Goal: Task Accomplishment & Management: Manage account settings

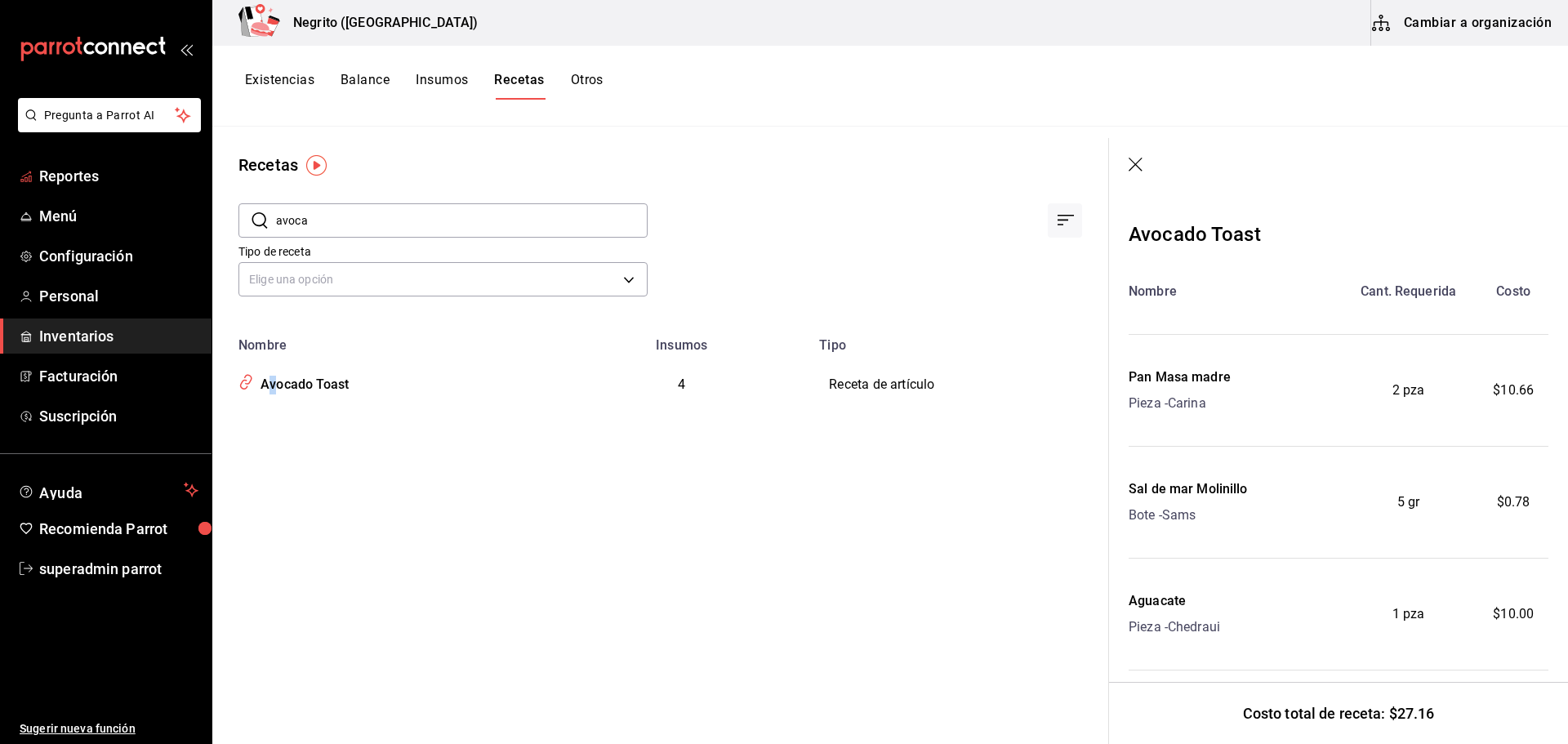
scroll to position [136, 0]
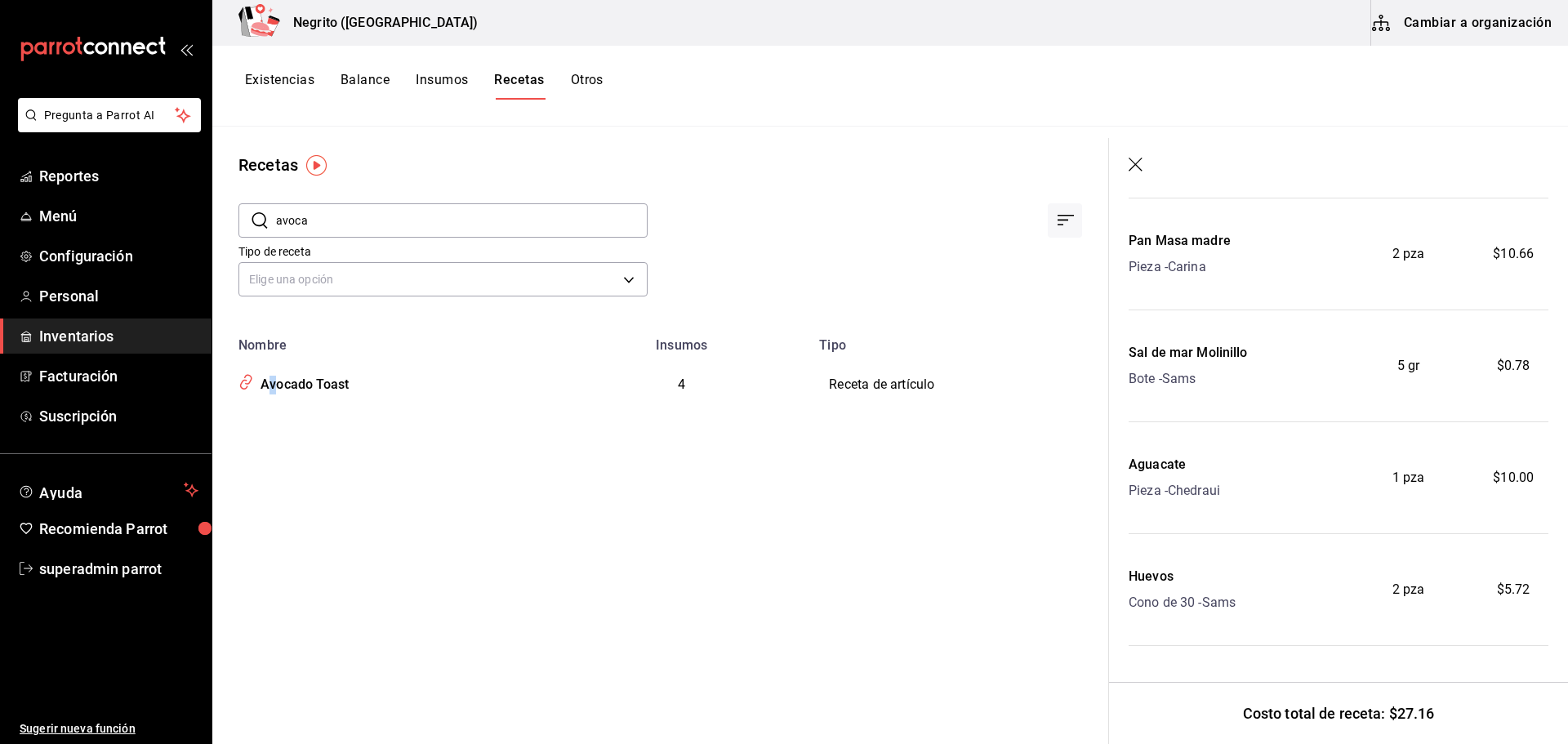
click at [110, 330] on span "Inventarios" at bounding box center [119, 336] width 159 height 22
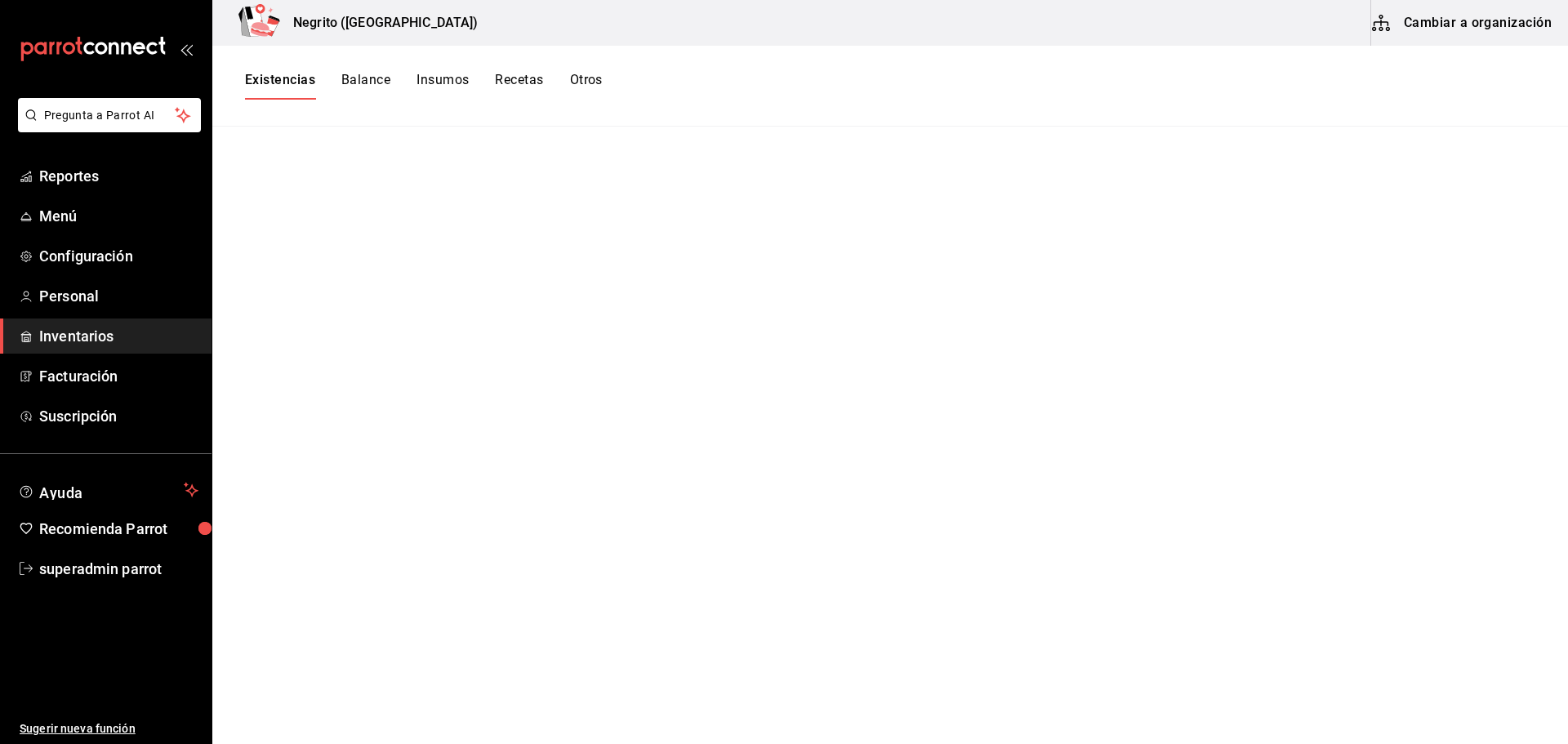
click at [288, 80] on button "Existencias" at bounding box center [280, 85] width 70 height 28
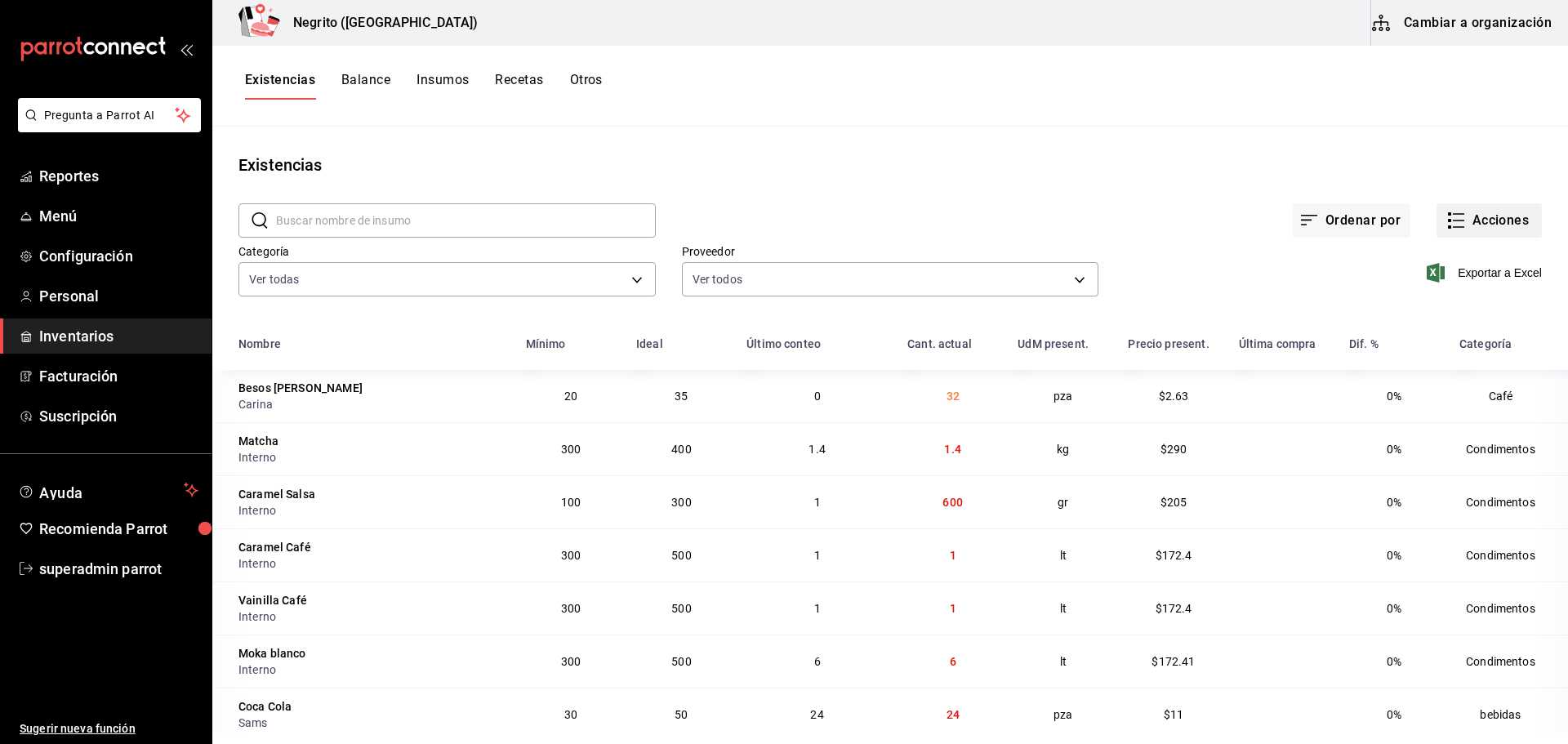
click at [1492, 221] on button "Acciones" at bounding box center [1489, 220] width 106 height 34
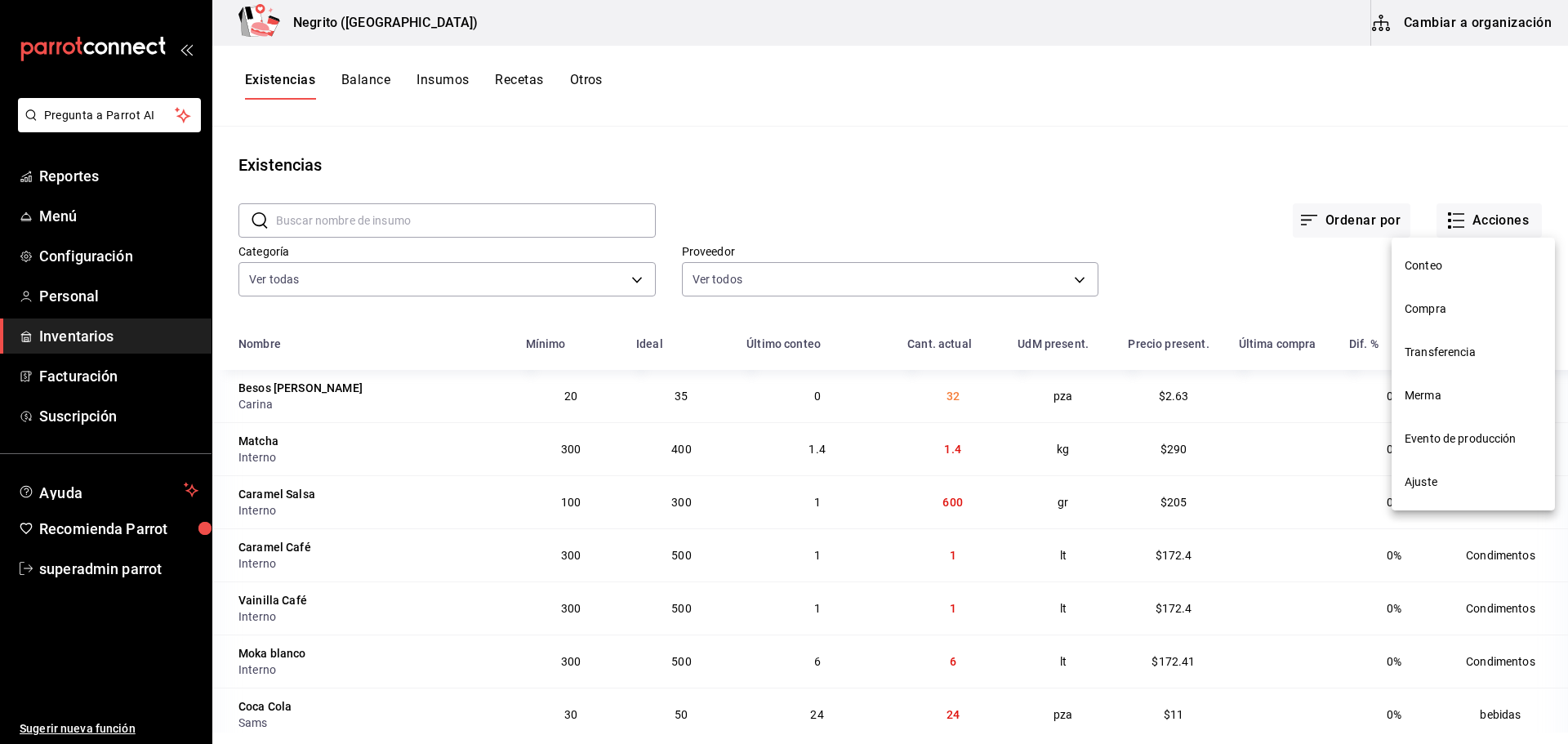
click at [1454, 304] on span "Compra" at bounding box center [1473, 309] width 137 height 17
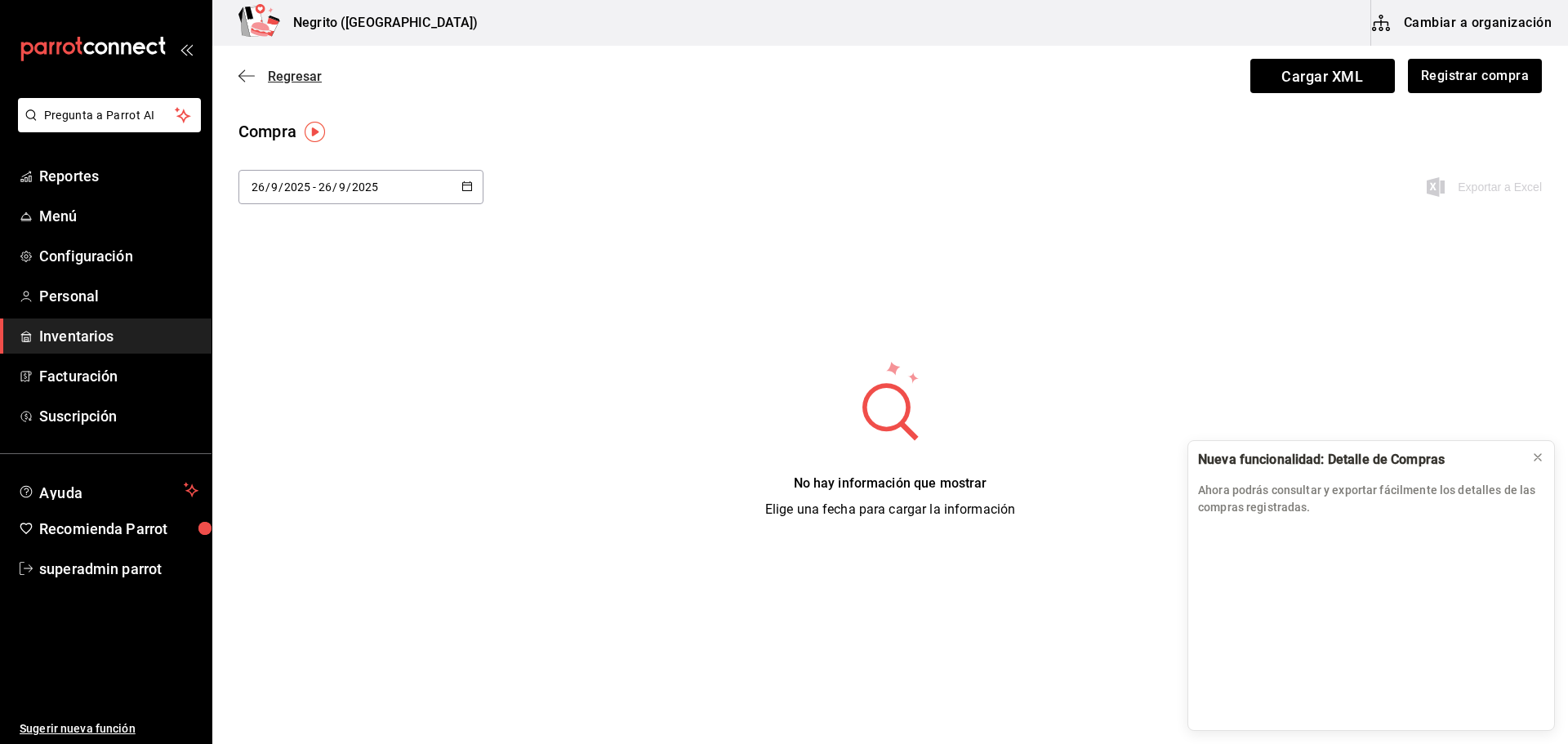
click at [250, 77] on icon "button" at bounding box center [246, 76] width 16 height 14
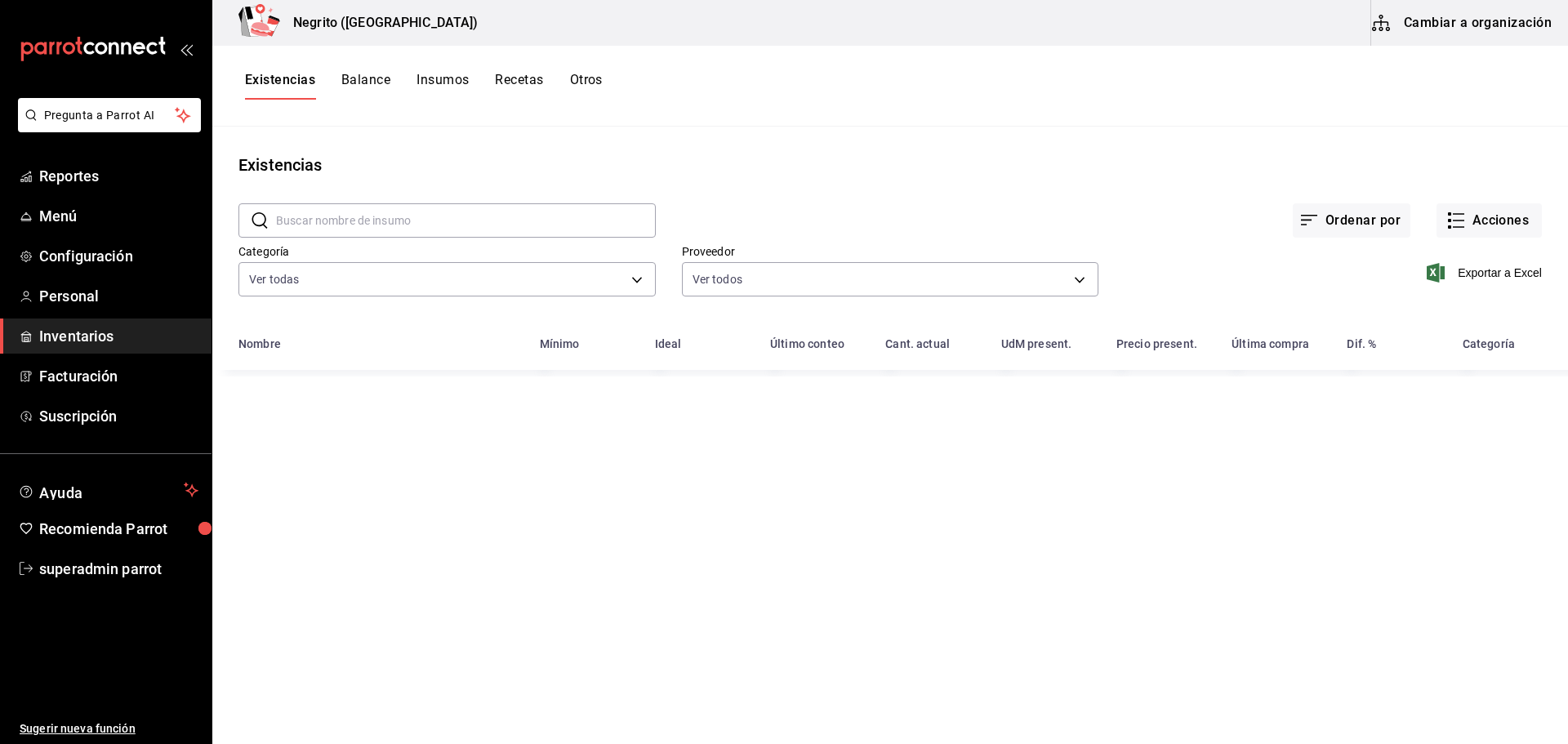
click at [1447, 16] on button "Cambiar a organización" at bounding box center [1463, 22] width 184 height 46
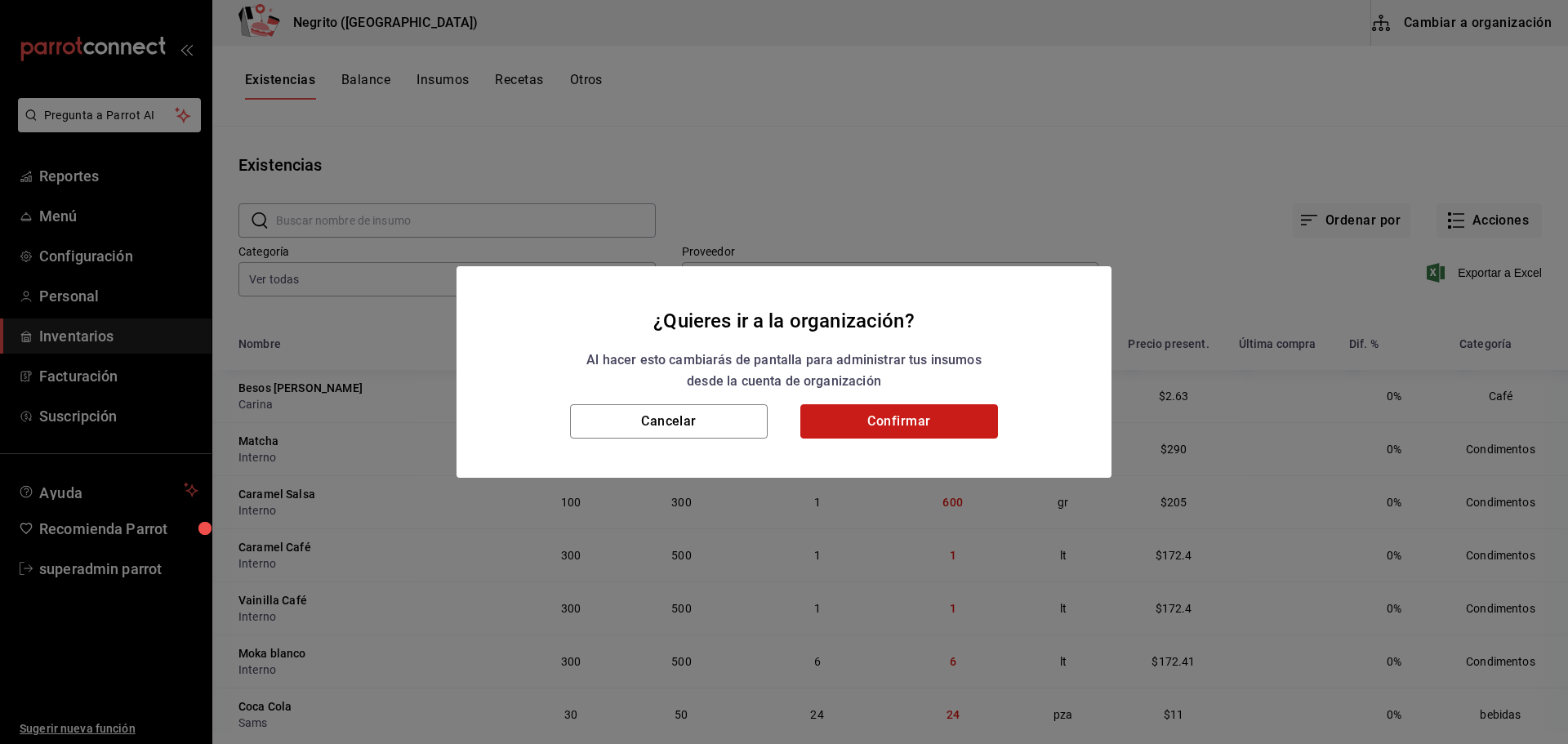
click at [919, 426] on button "Confirmar" at bounding box center [899, 422] width 198 height 34
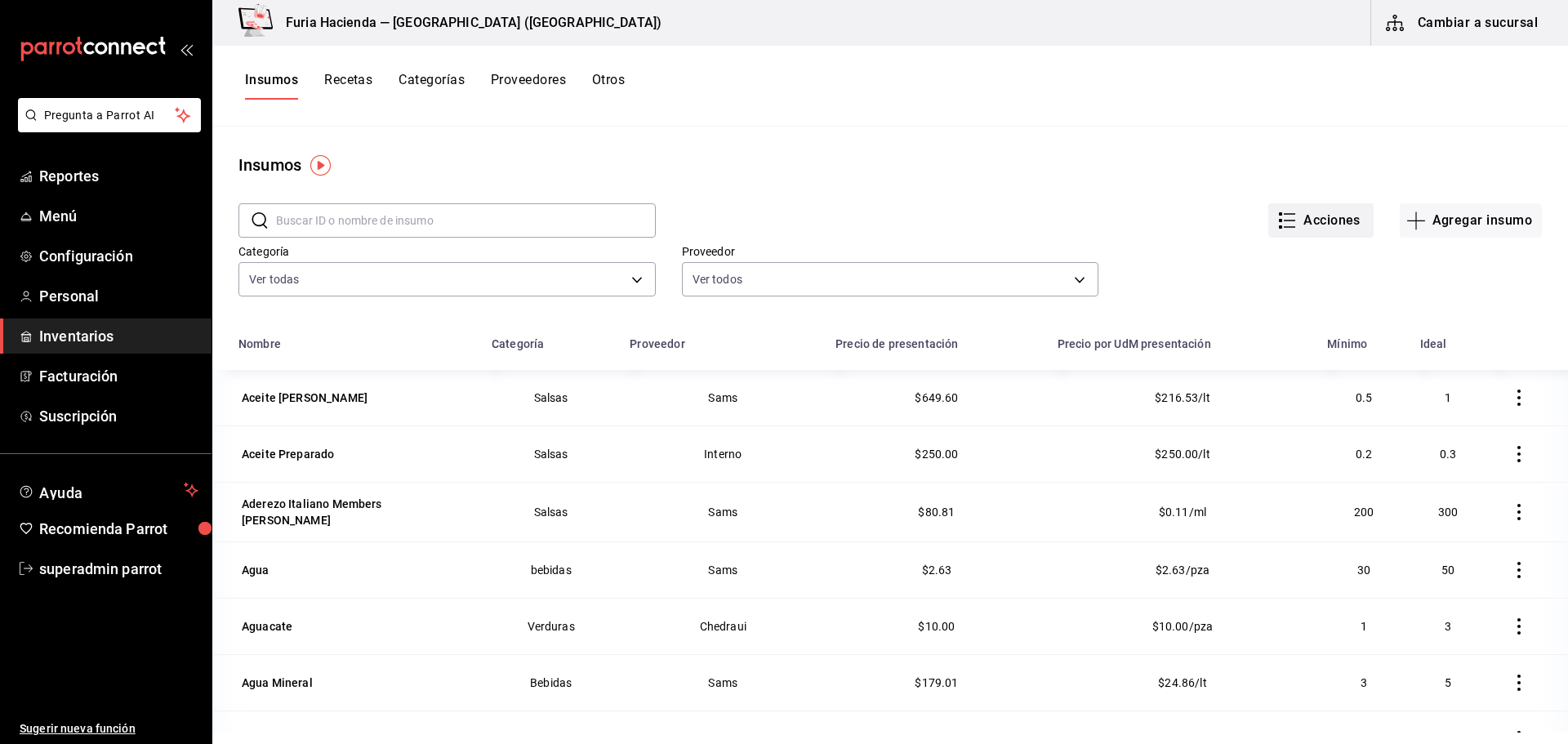
click at [1339, 223] on button "Acciones" at bounding box center [1322, 220] width 106 height 34
click at [1071, 192] on div at bounding box center [784, 372] width 1568 height 744
click at [1469, 23] on button "Cambiar a sucursal" at bounding box center [1463, 22] width 184 height 46
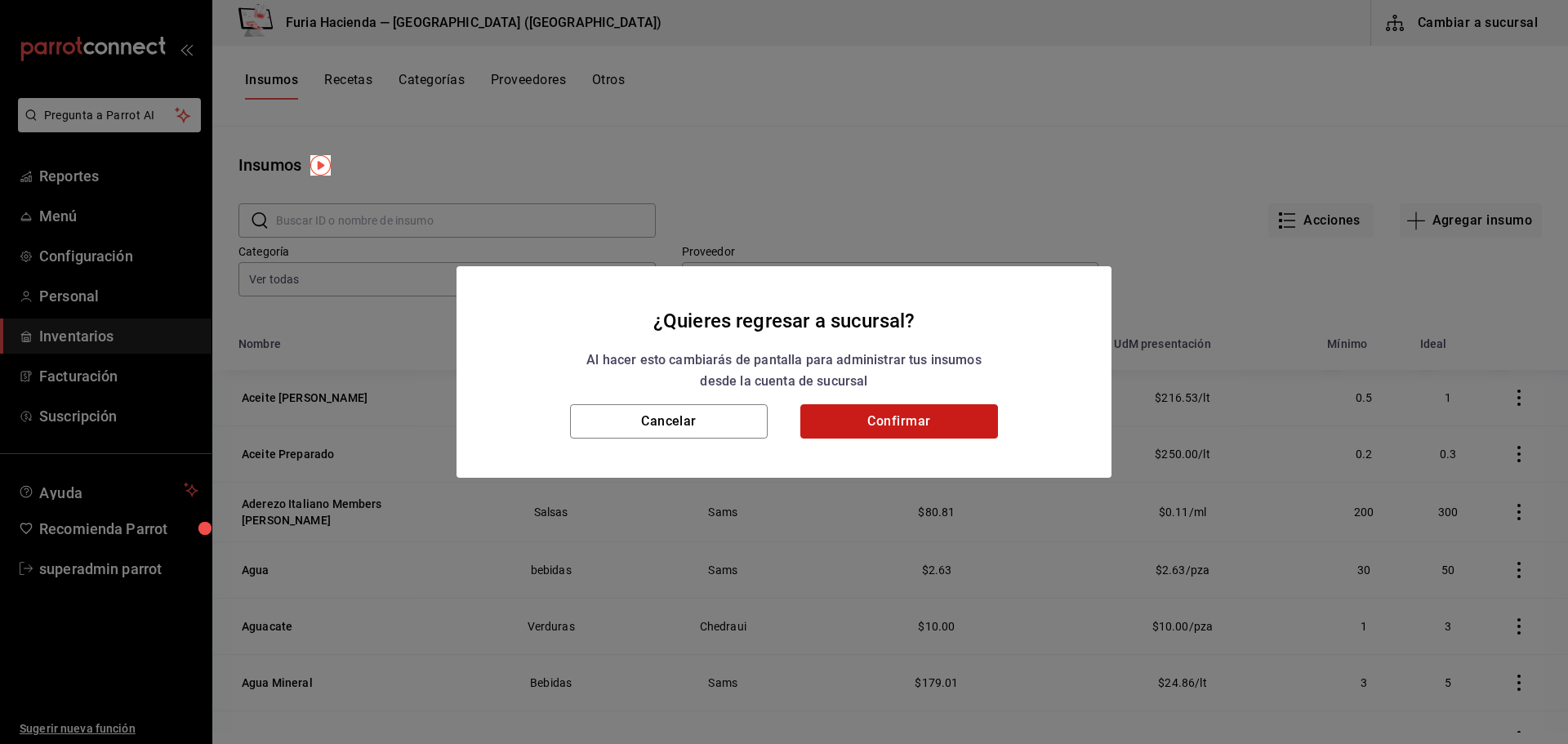
click at [938, 422] on button "Confirmar" at bounding box center [899, 422] width 198 height 34
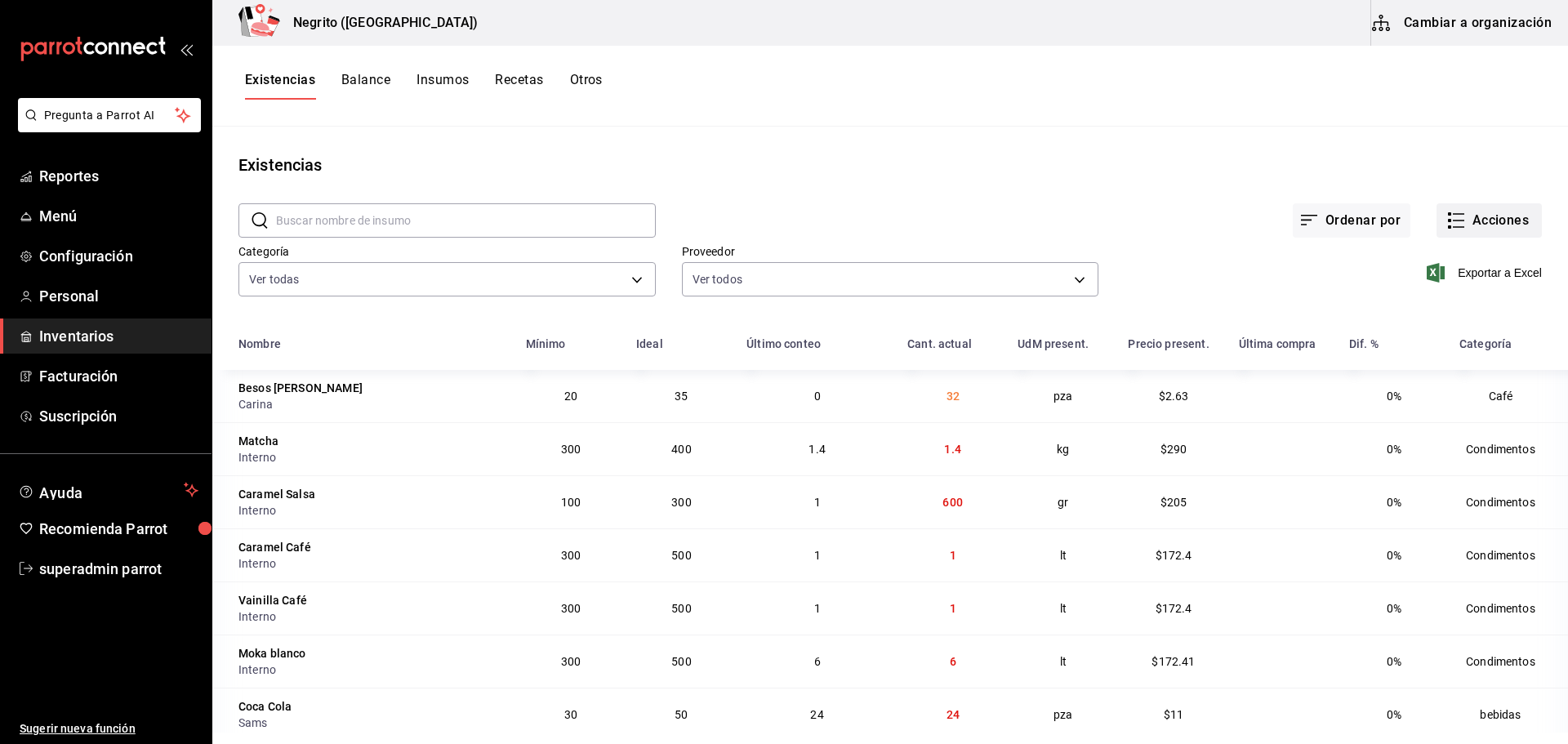
click at [1495, 218] on button "Acciones" at bounding box center [1489, 220] width 106 height 34
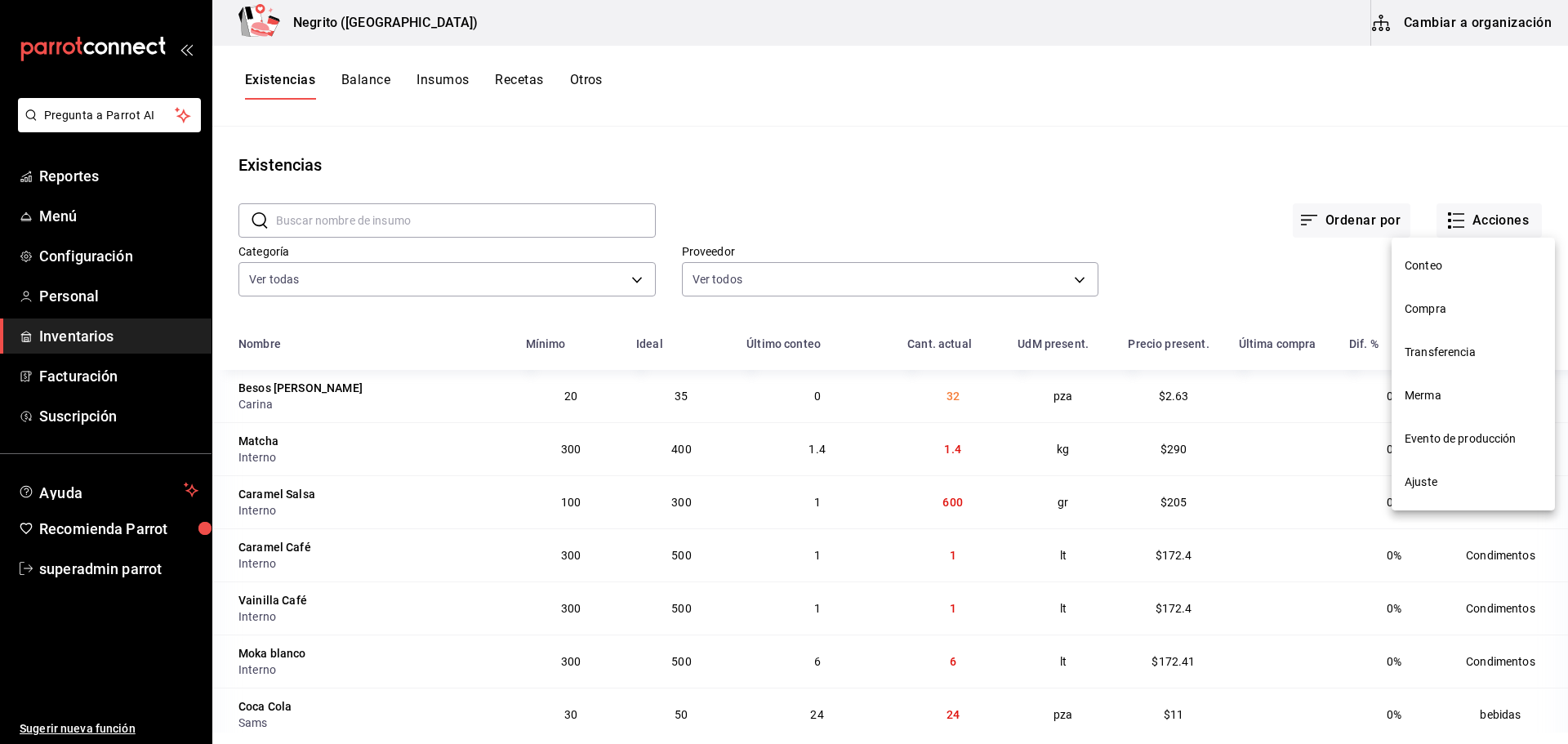
click at [1422, 313] on span "Compra" at bounding box center [1473, 309] width 137 height 17
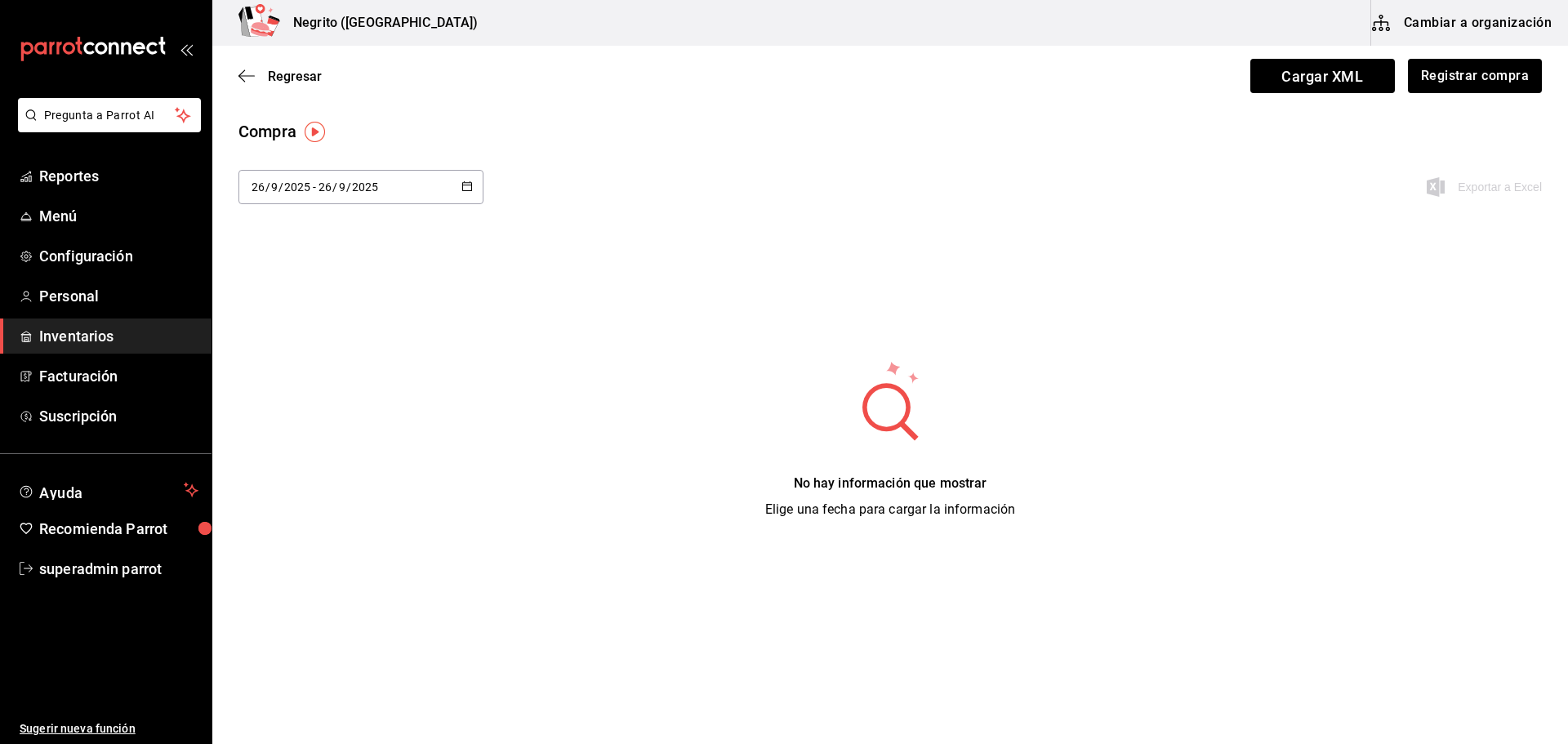
click at [467, 188] on icon "button" at bounding box center [467, 186] width 12 height 12
click at [289, 452] on li "Último año" at bounding box center [315, 459] width 154 height 37
type input "[DATE]"
type input "1"
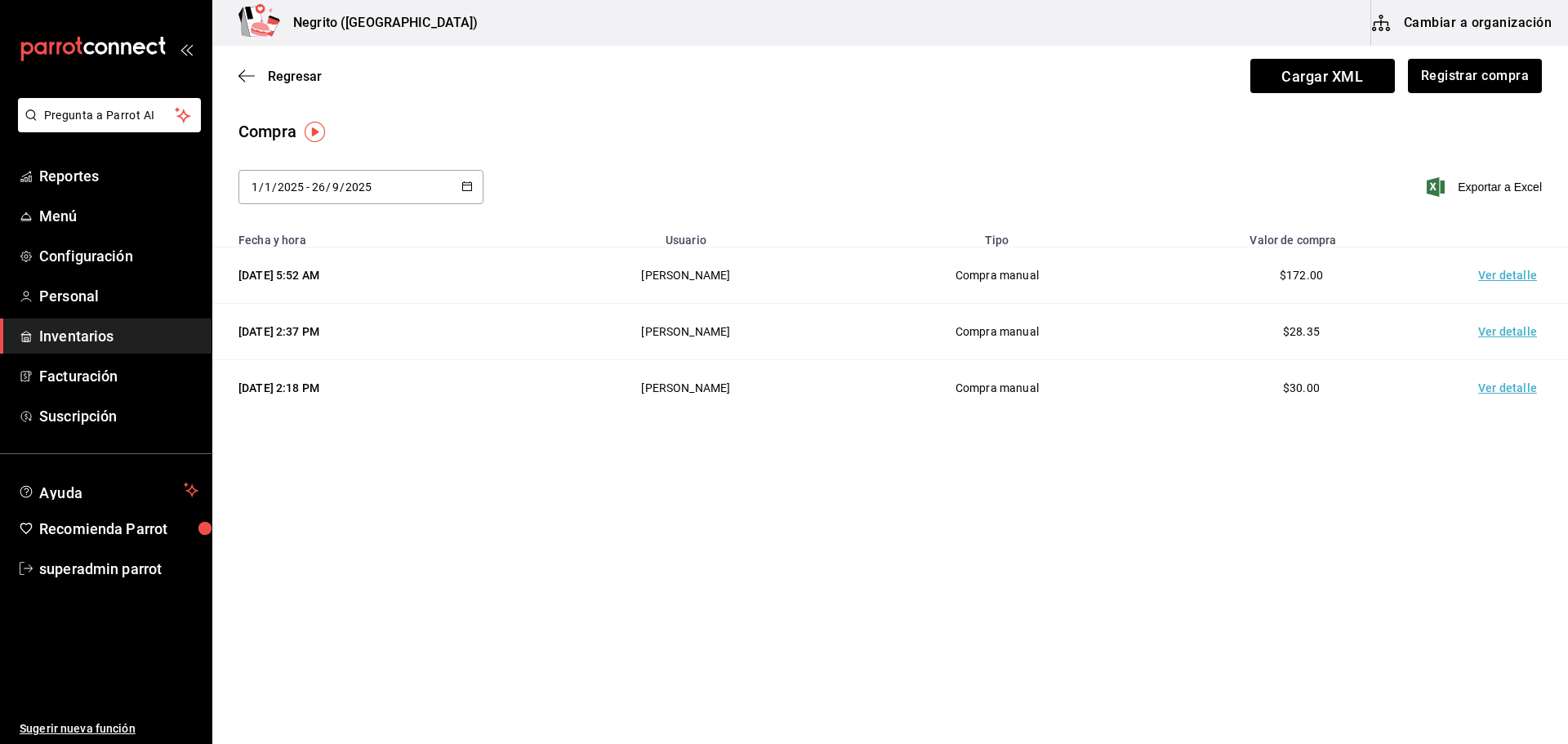
click at [1521, 263] on td "Ver detalle" at bounding box center [1512, 275] width 115 height 56
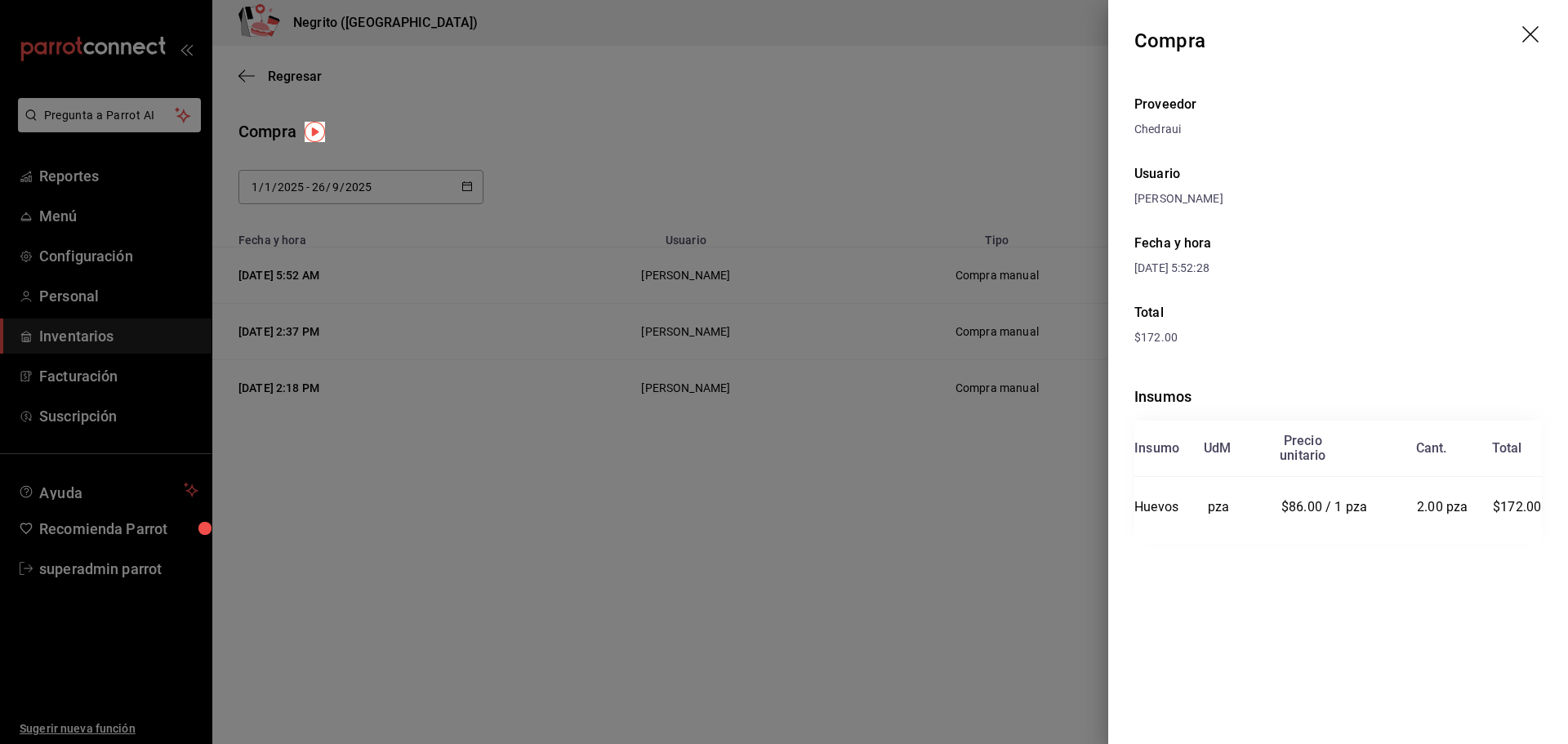
click at [1522, 37] on icon "drag" at bounding box center [1532, 36] width 20 height 20
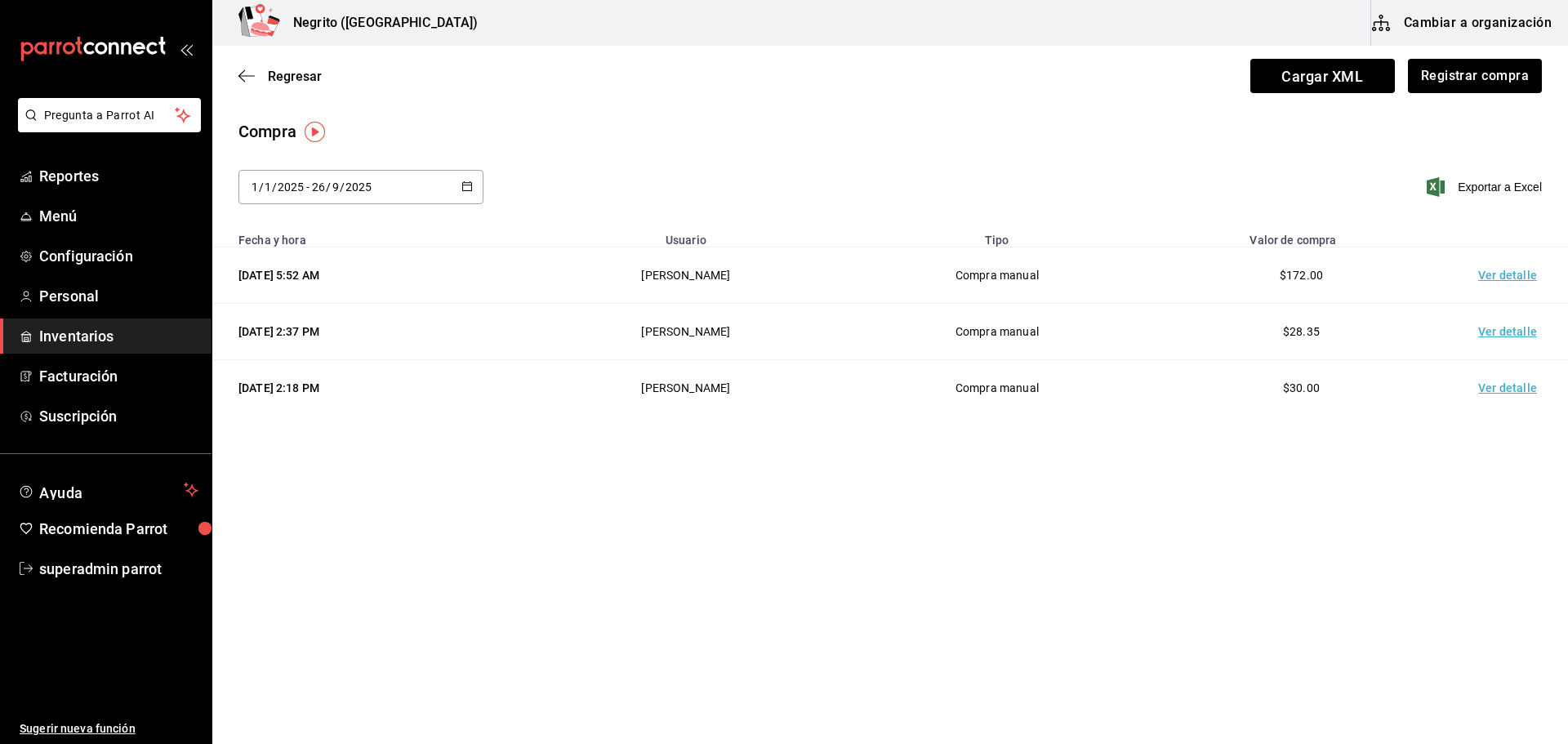
click at [1511, 336] on td "Ver detalle" at bounding box center [1512, 331] width 115 height 56
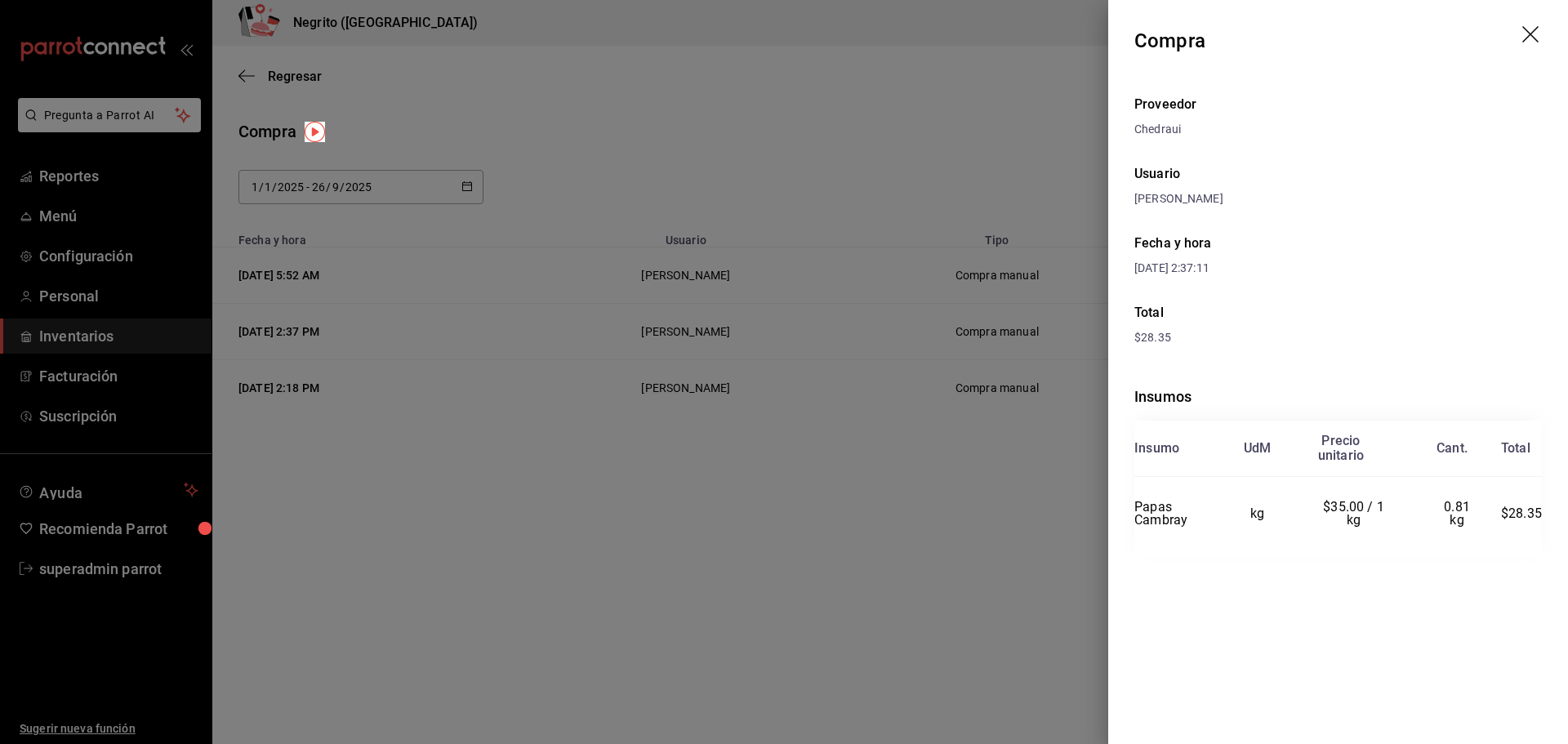
click at [1535, 23] on header "Compra" at bounding box center [1339, 40] width 460 height 81
click at [1530, 28] on icon "drag" at bounding box center [1532, 36] width 20 height 20
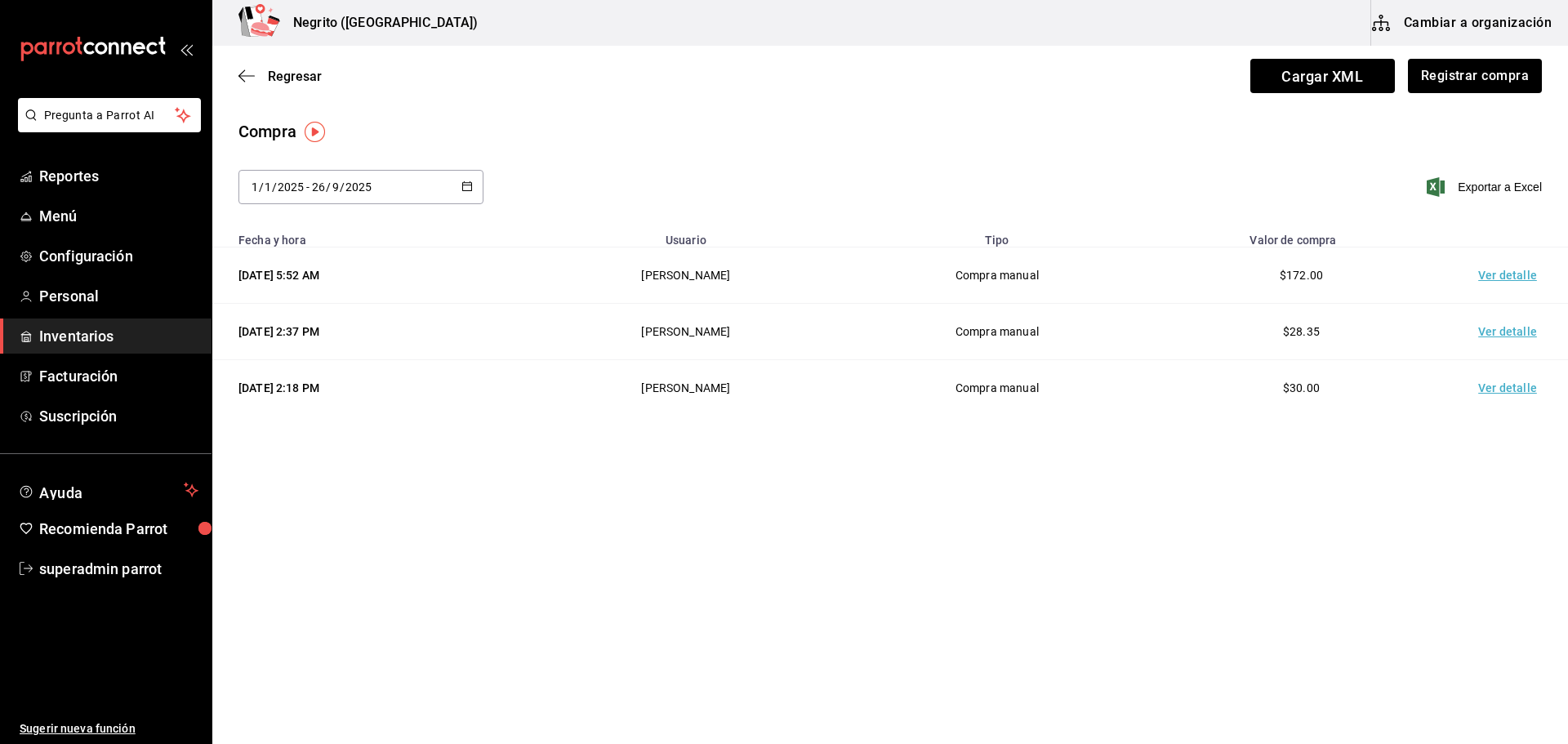
click at [1520, 383] on td "Ver detalle" at bounding box center [1512, 388] width 115 height 56
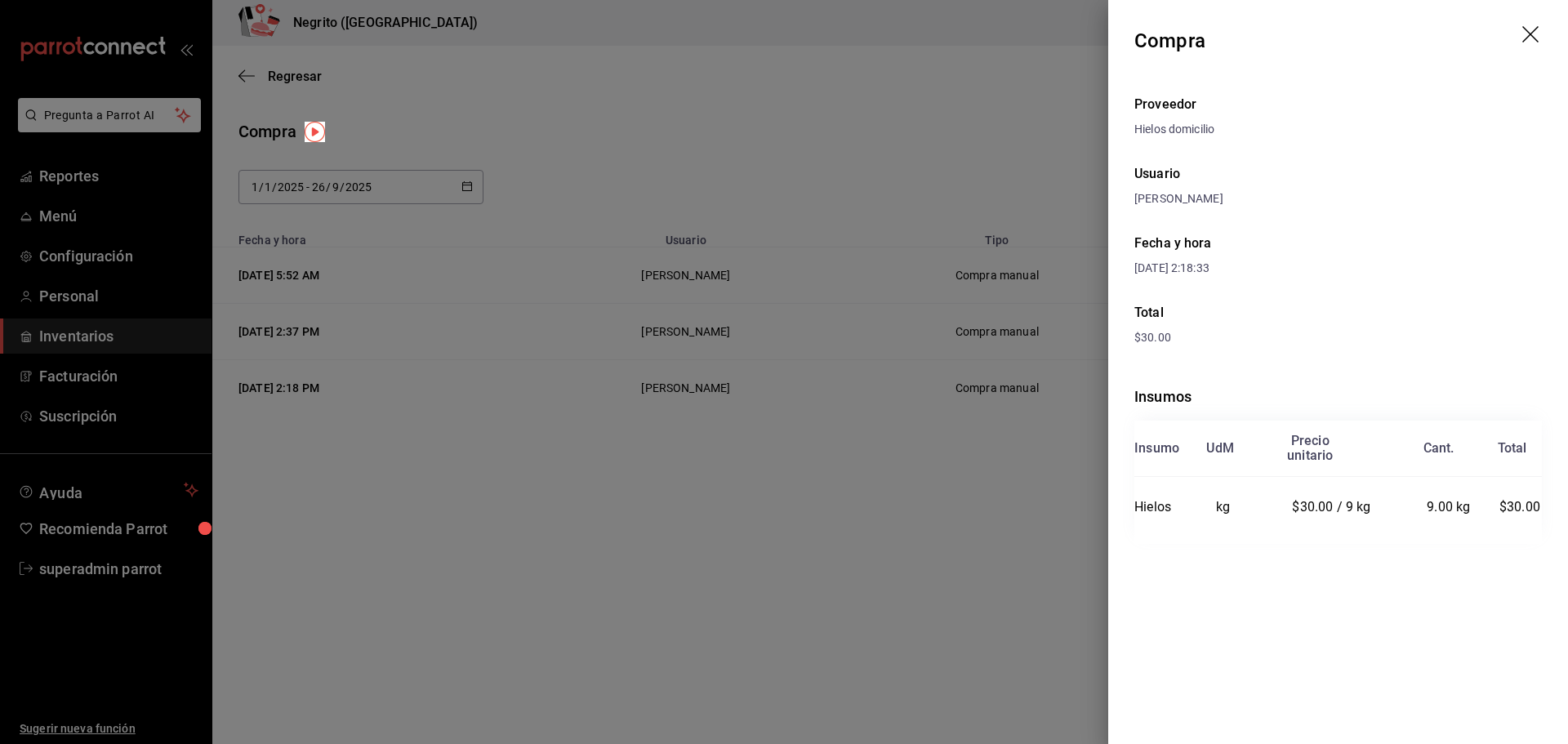
click at [1519, 32] on header "Compra" at bounding box center [1339, 40] width 460 height 81
click at [1528, 32] on icon "drag" at bounding box center [1530, 34] width 16 height 16
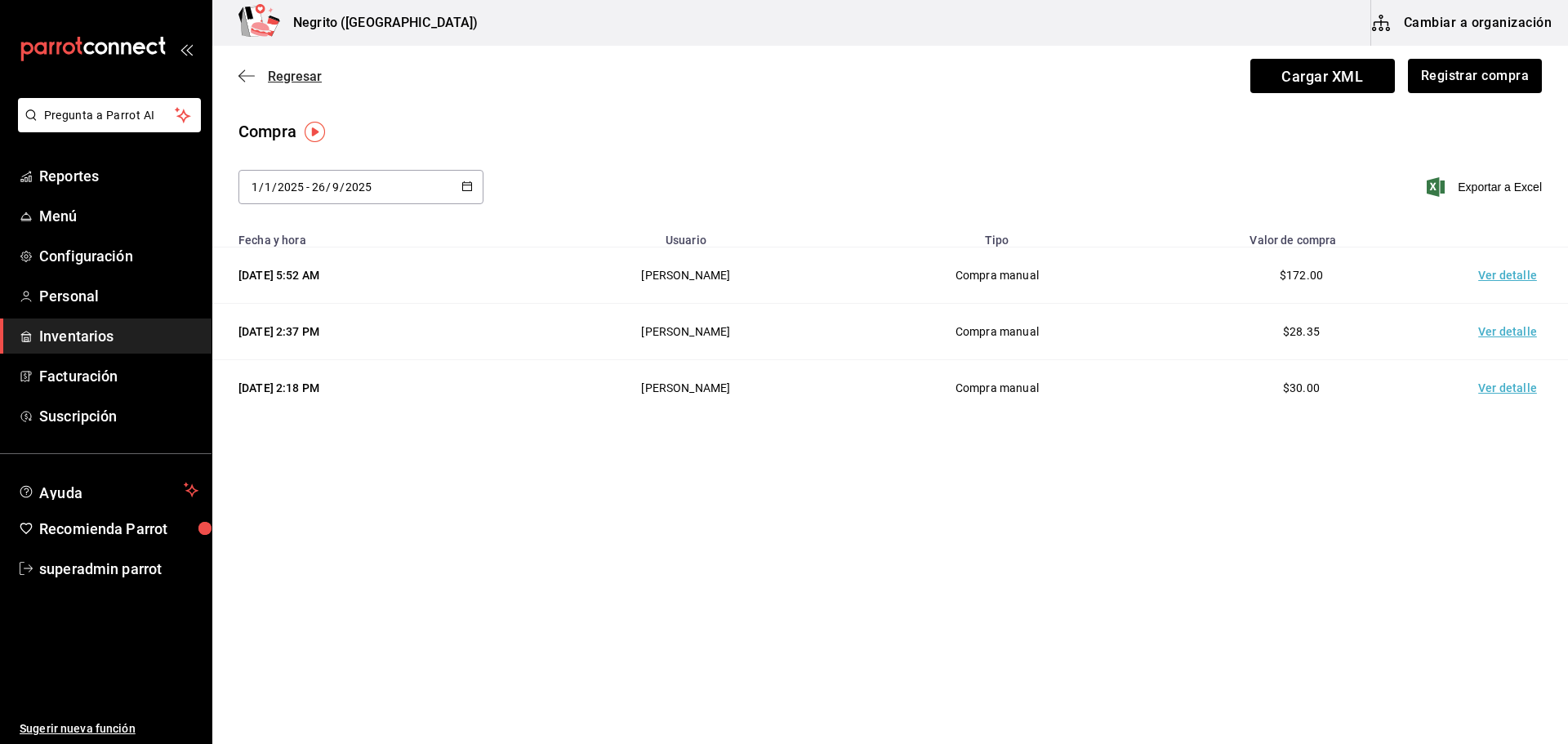
click at [249, 78] on icon "button" at bounding box center [246, 76] width 16 height 14
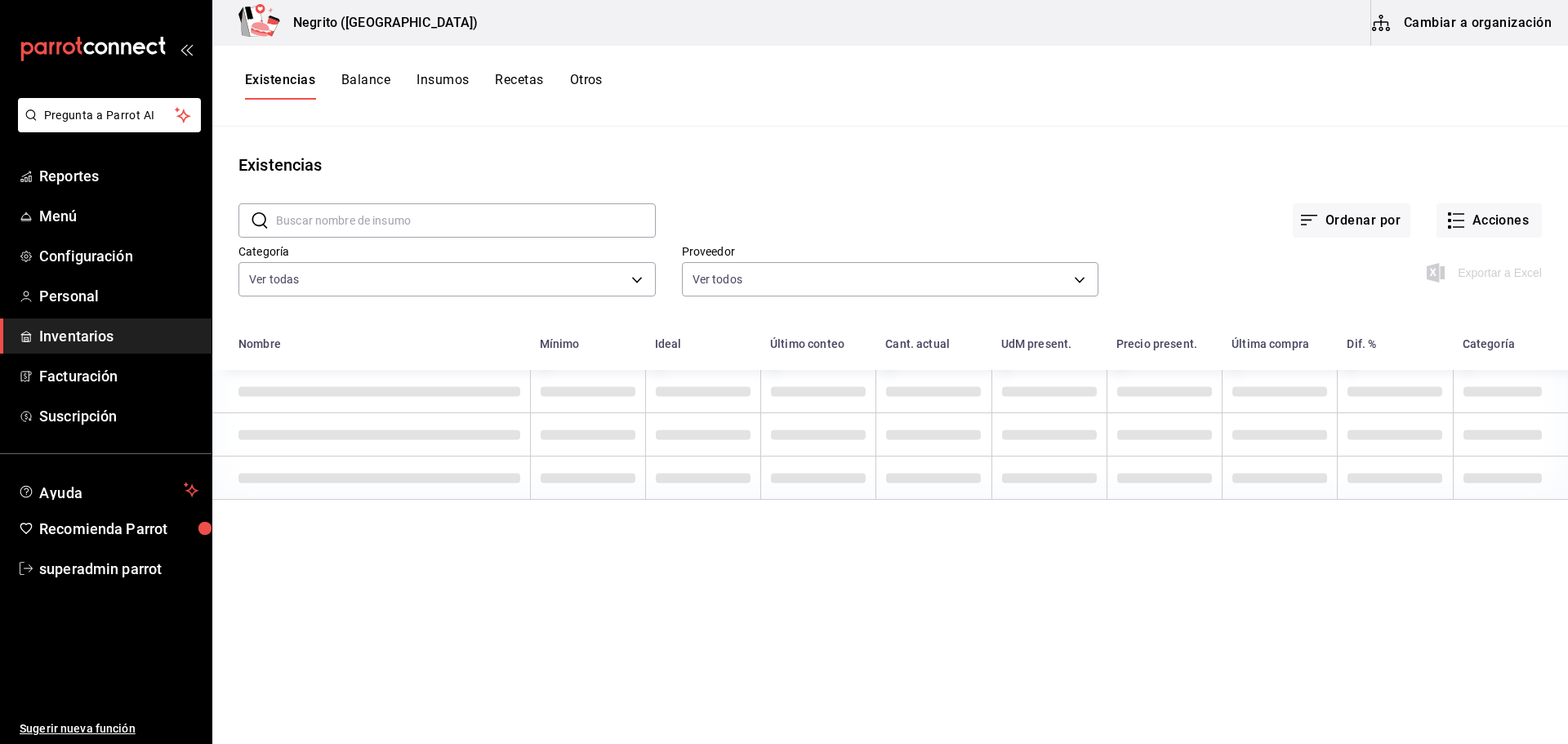
click at [589, 80] on button "Otros" at bounding box center [587, 85] width 32 height 28
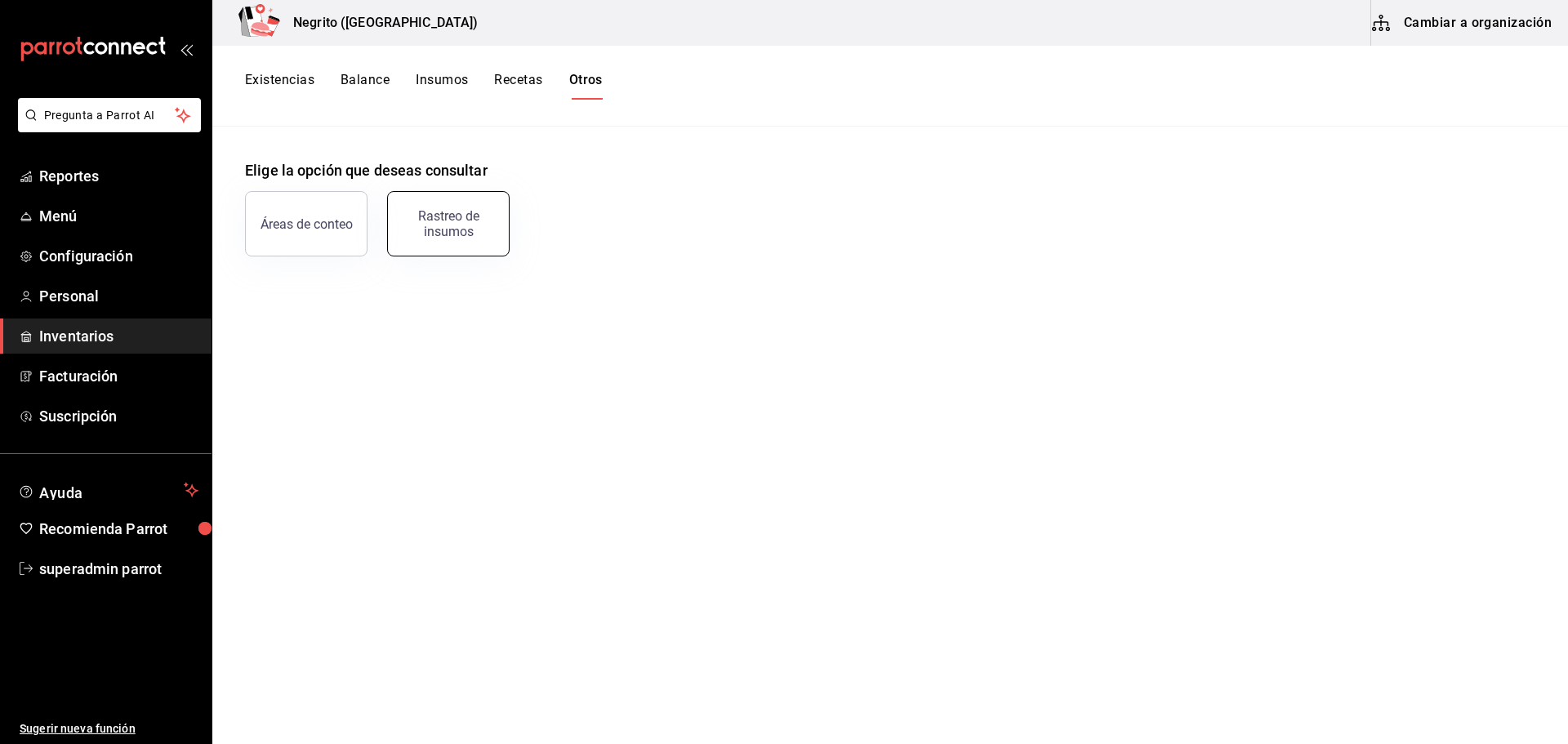
click at [443, 238] on button "Rastreo de insumos" at bounding box center [448, 223] width 123 height 65
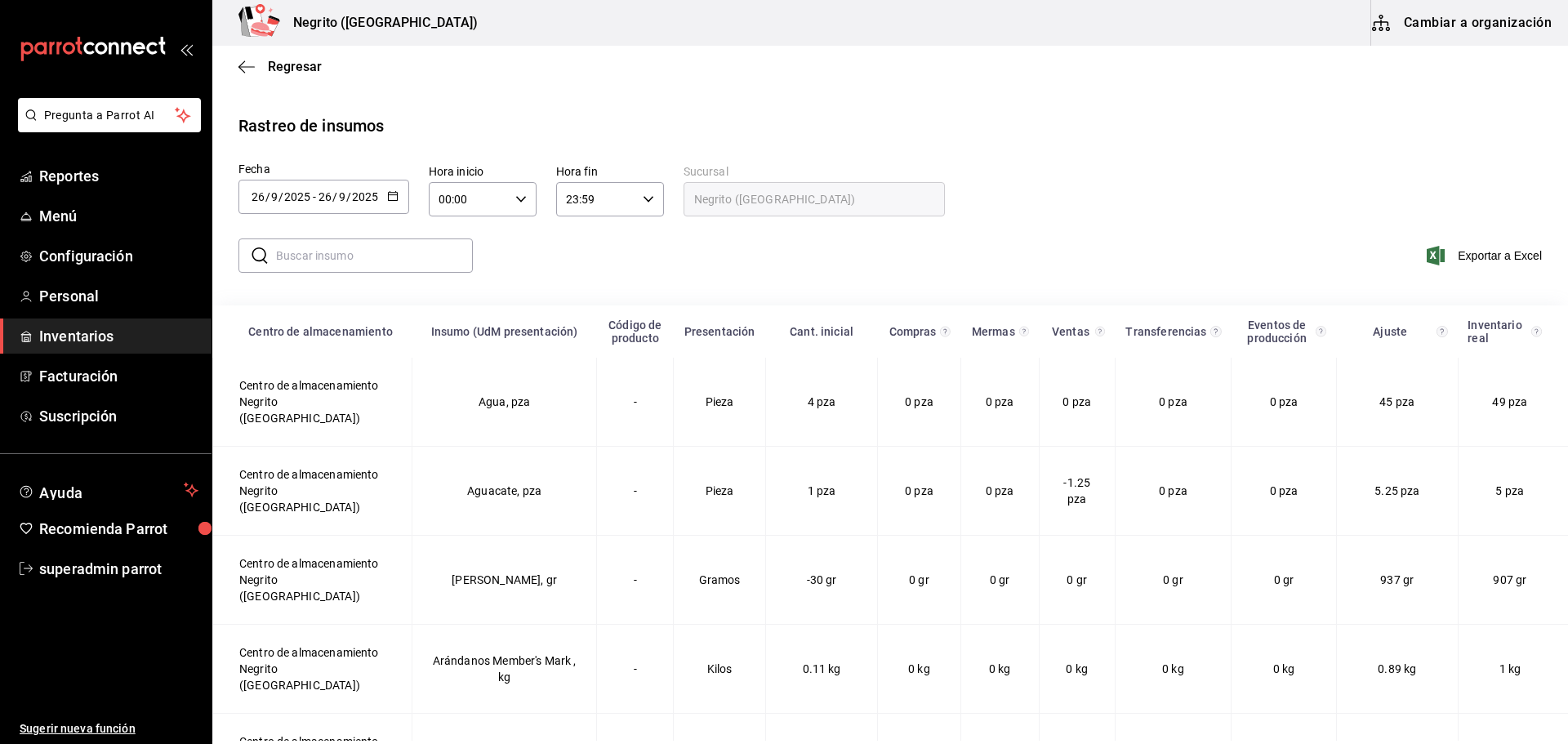
click at [398, 261] on input "text" at bounding box center [374, 255] width 197 height 32
click at [385, 199] on div "[DATE] [DATE] - [DATE] [DATE]" at bounding box center [323, 197] width 171 height 34
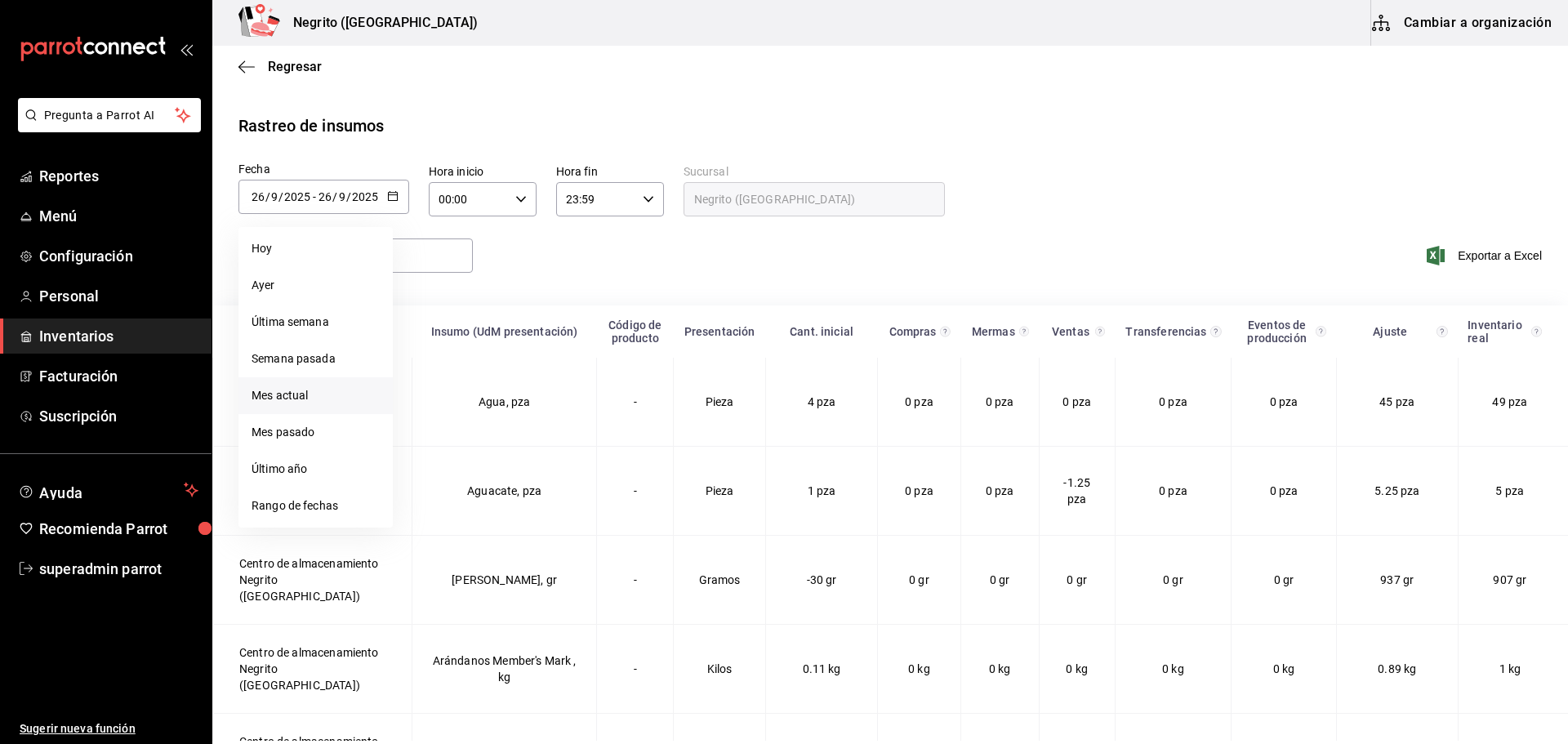
click at [328, 386] on li "Mes actual" at bounding box center [315, 395] width 154 height 37
type input "[DATE]"
type input "1"
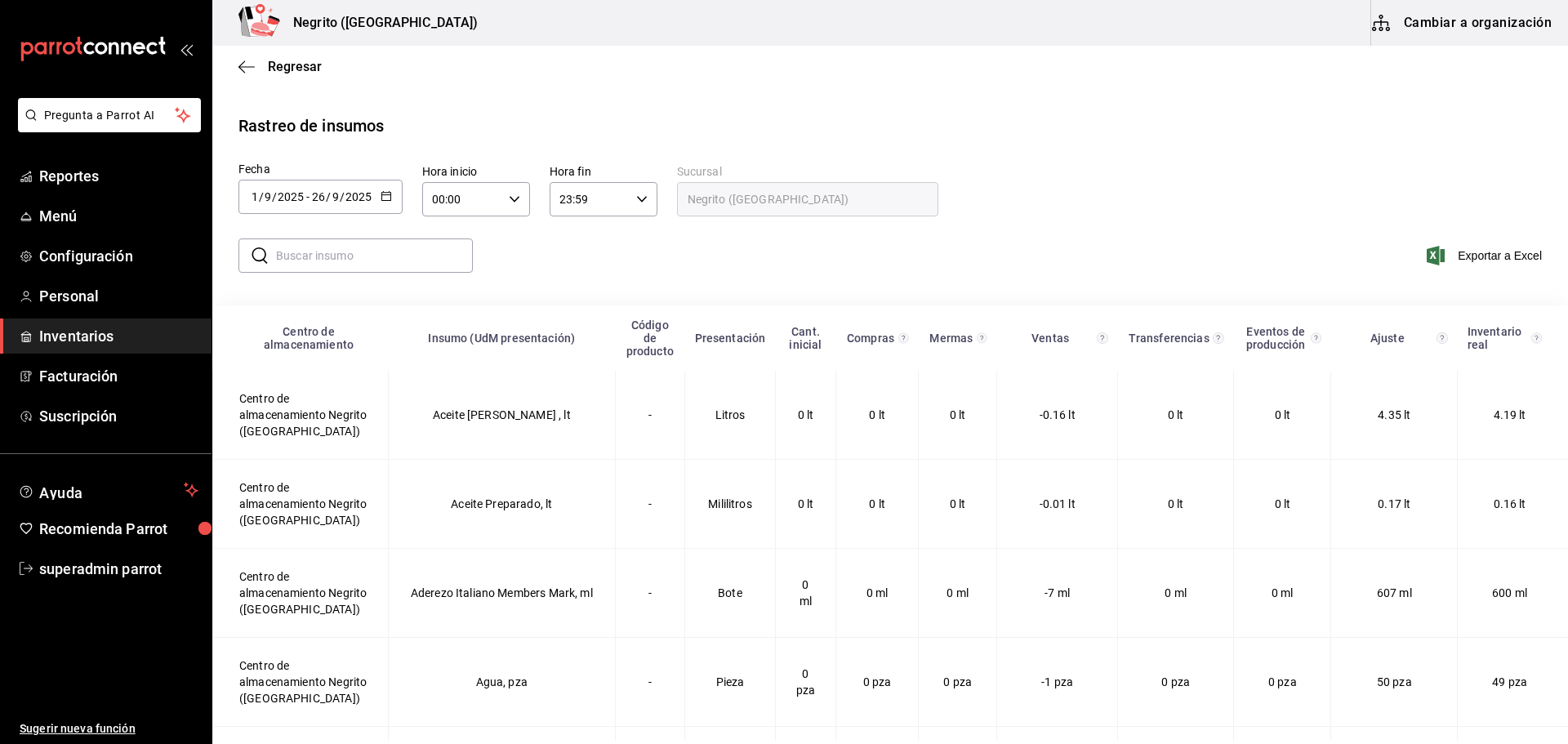
click at [441, 254] on input "text" at bounding box center [374, 255] width 197 height 32
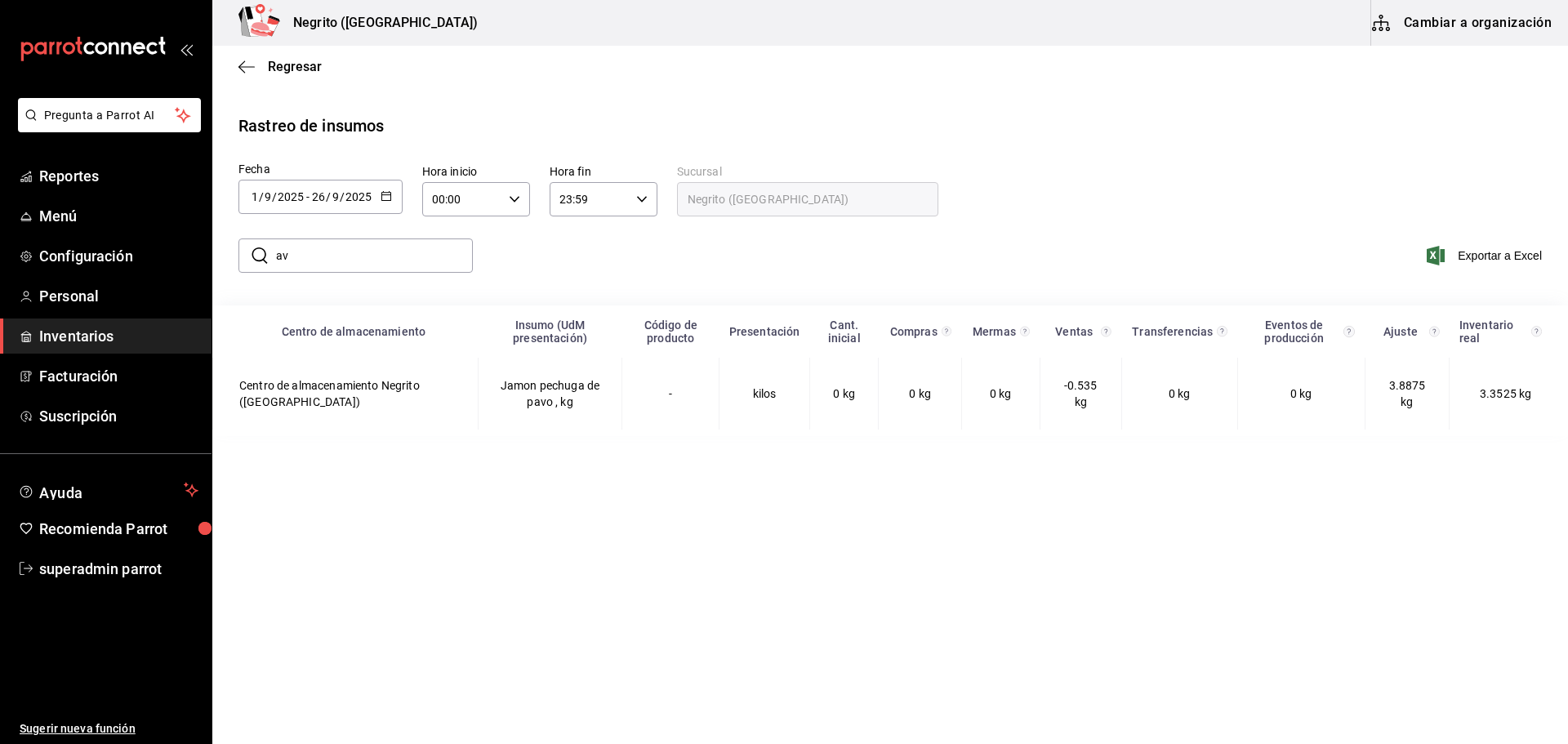
type input "a"
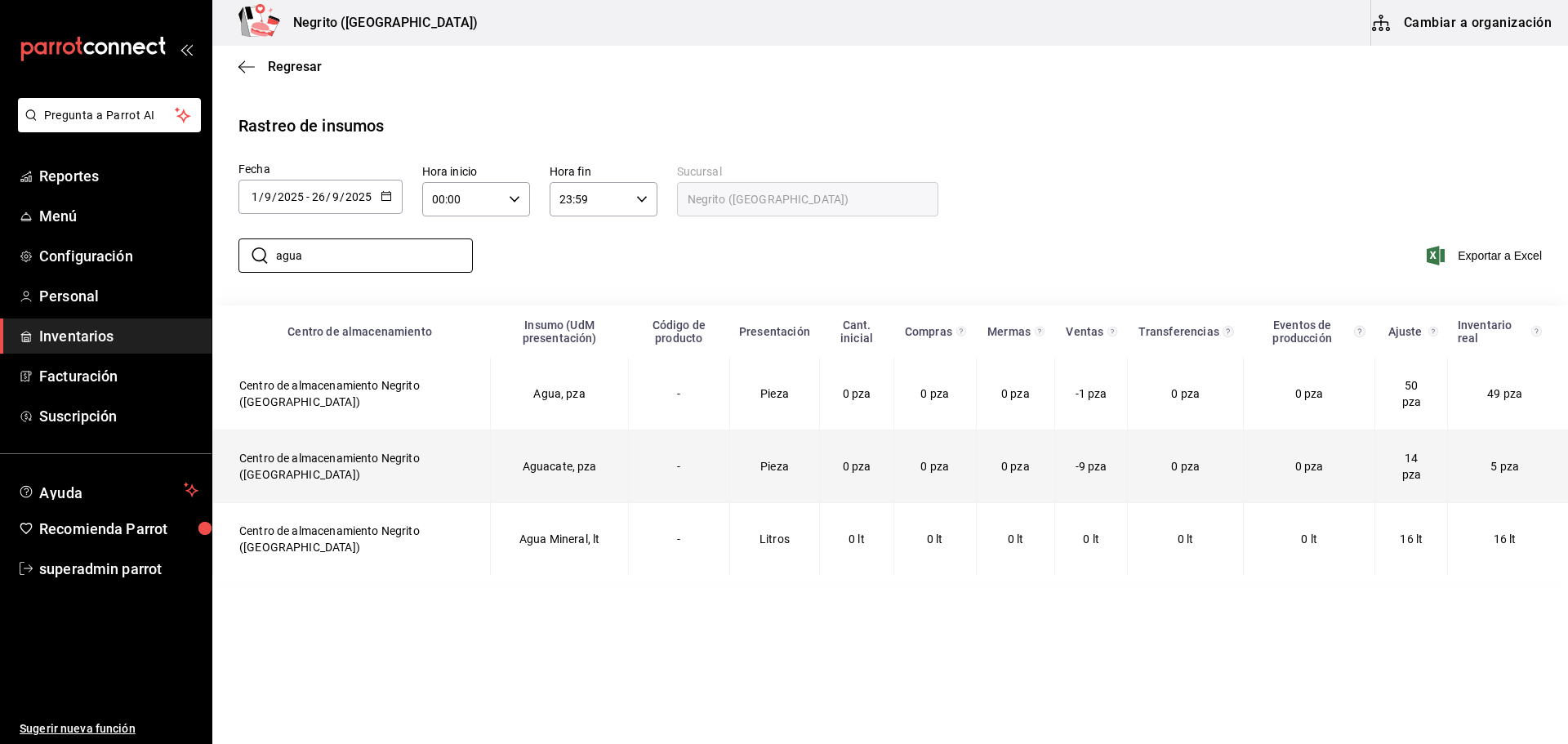
type input "agua"
click at [1135, 466] on td "0 pza" at bounding box center [1187, 466] width 116 height 73
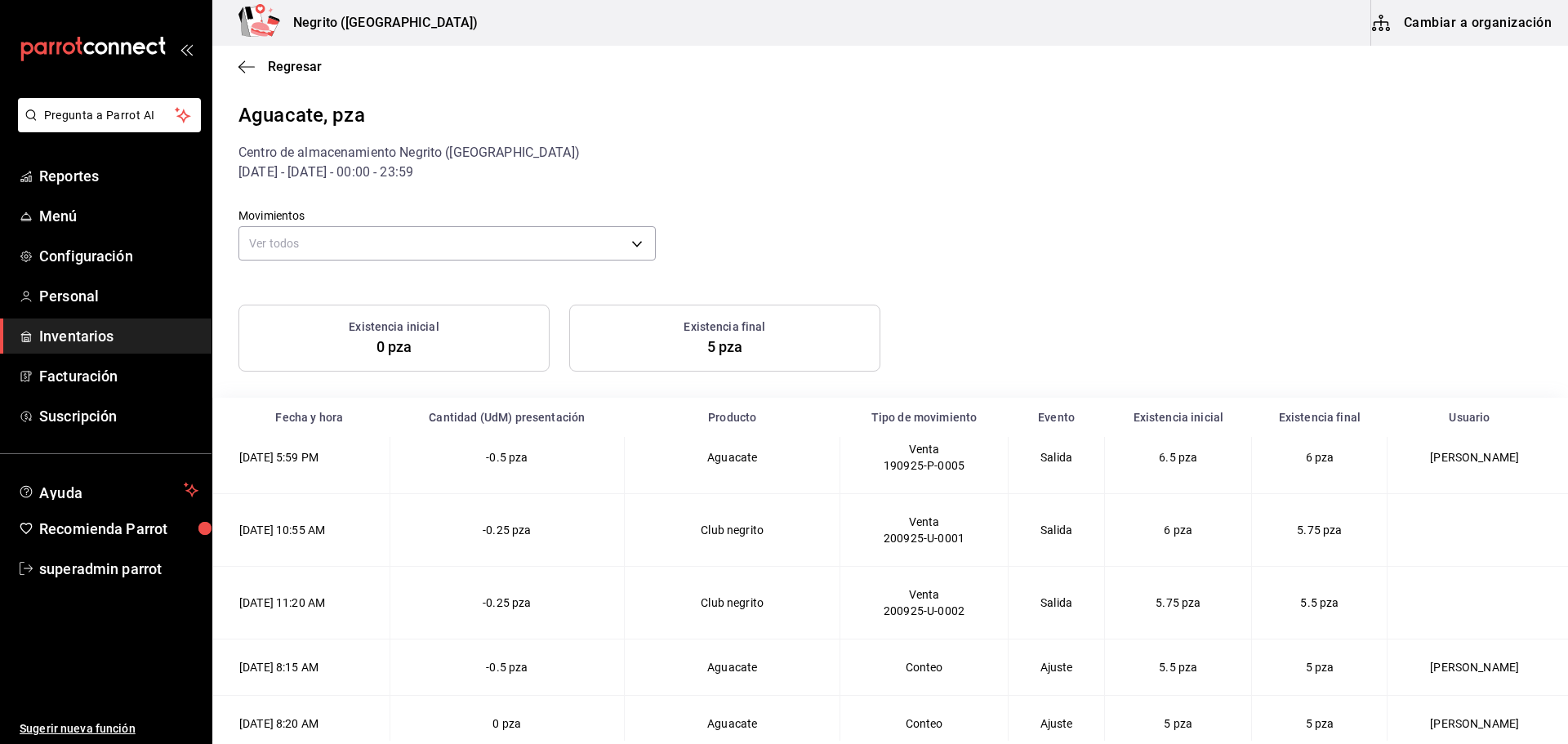
scroll to position [329, 0]
click at [752, 537] on td "Club negrito" at bounding box center [732, 531] width 216 height 73
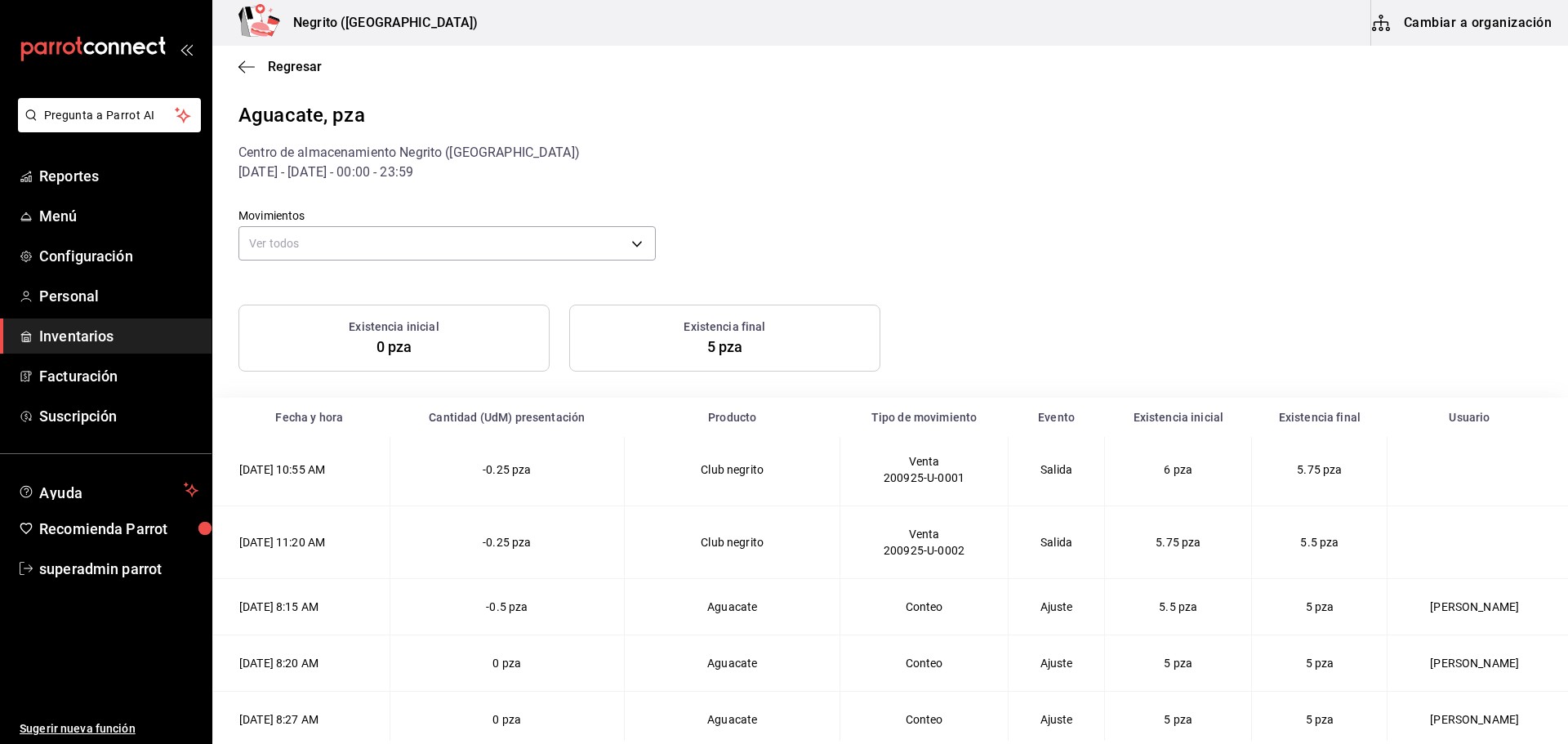
scroll to position [389, 0]
click at [69, 255] on span "Configuración" at bounding box center [119, 256] width 159 height 22
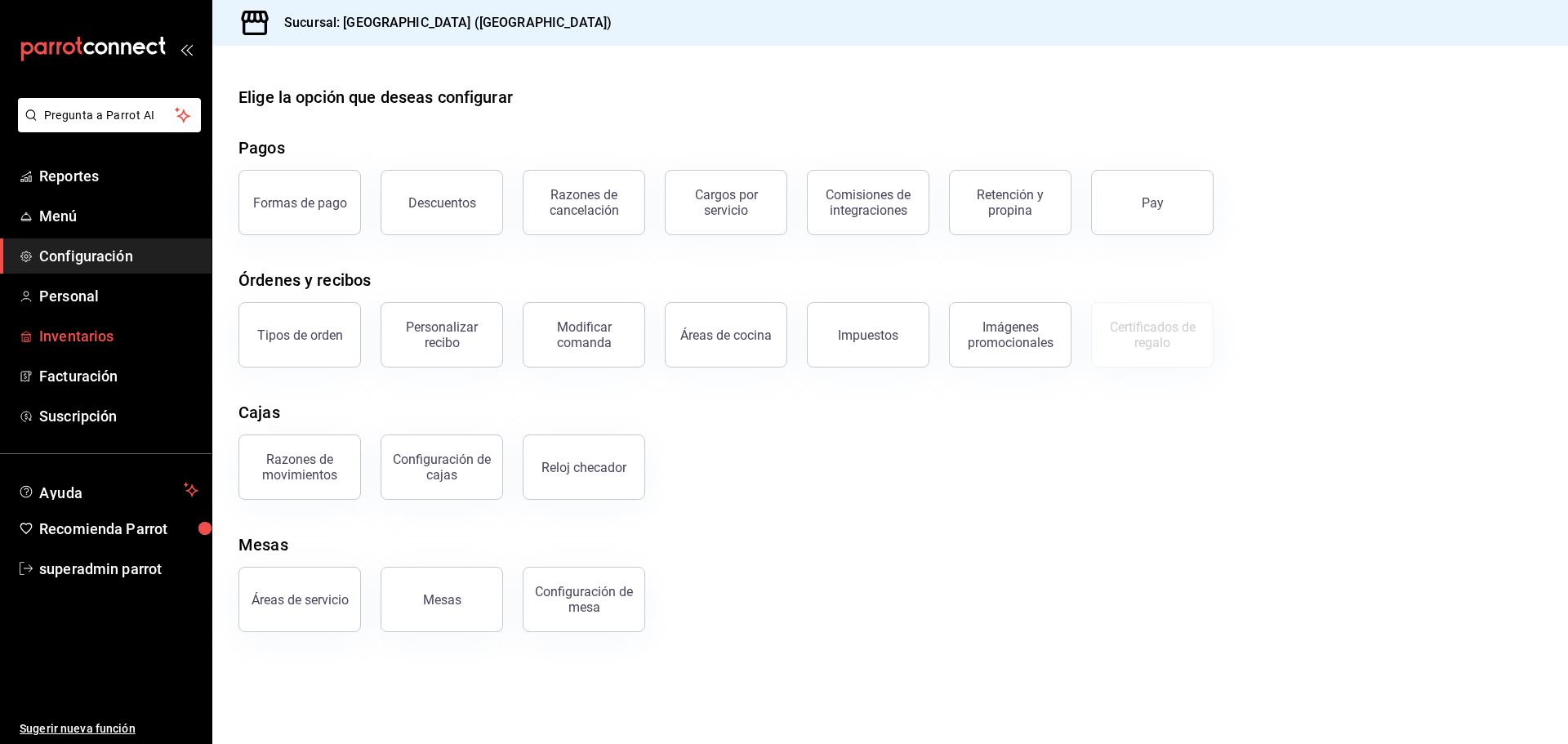
click at [72, 345] on span "Inventarios" at bounding box center [119, 336] width 159 height 22
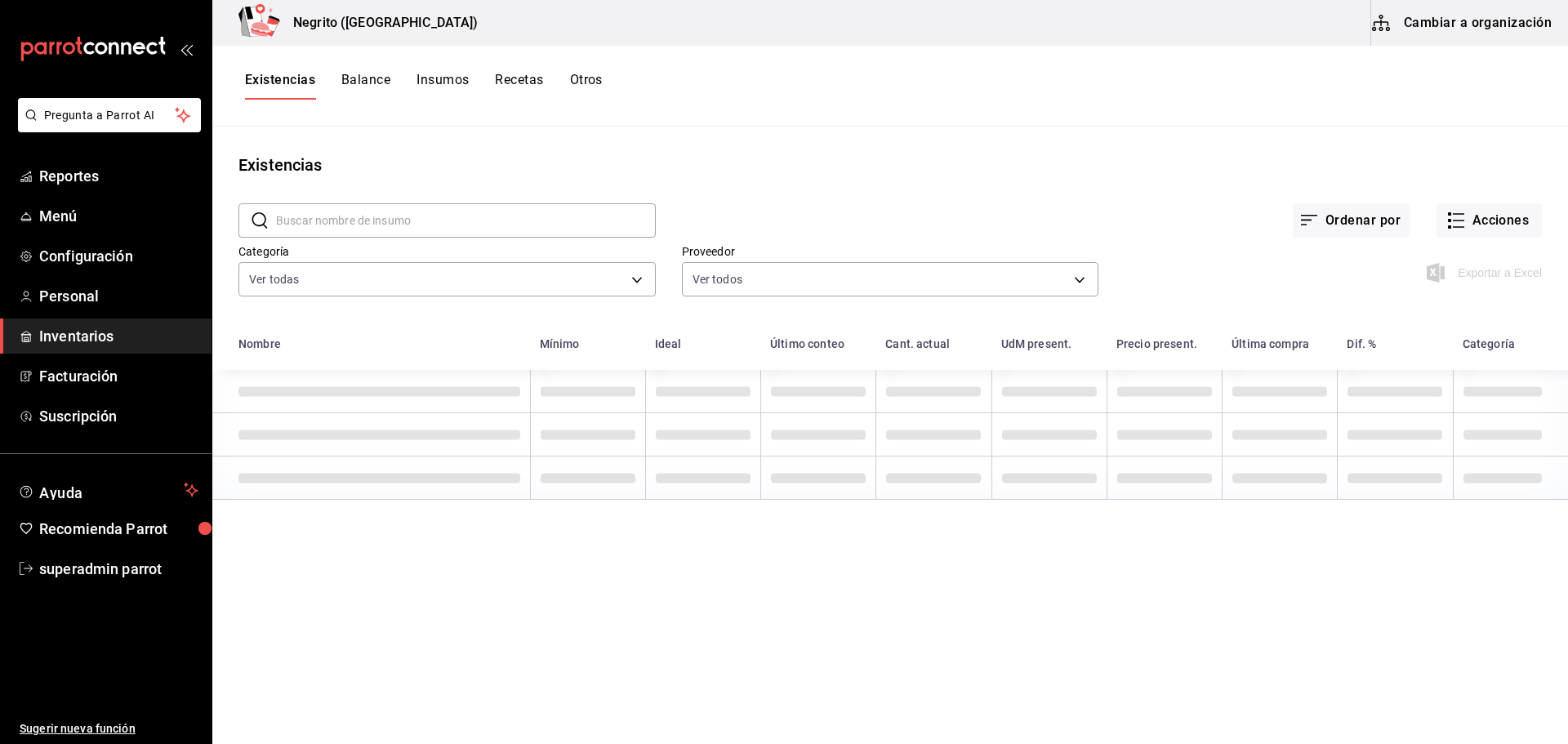
click at [1444, 27] on button "Cambiar a organización" at bounding box center [1463, 22] width 184 height 46
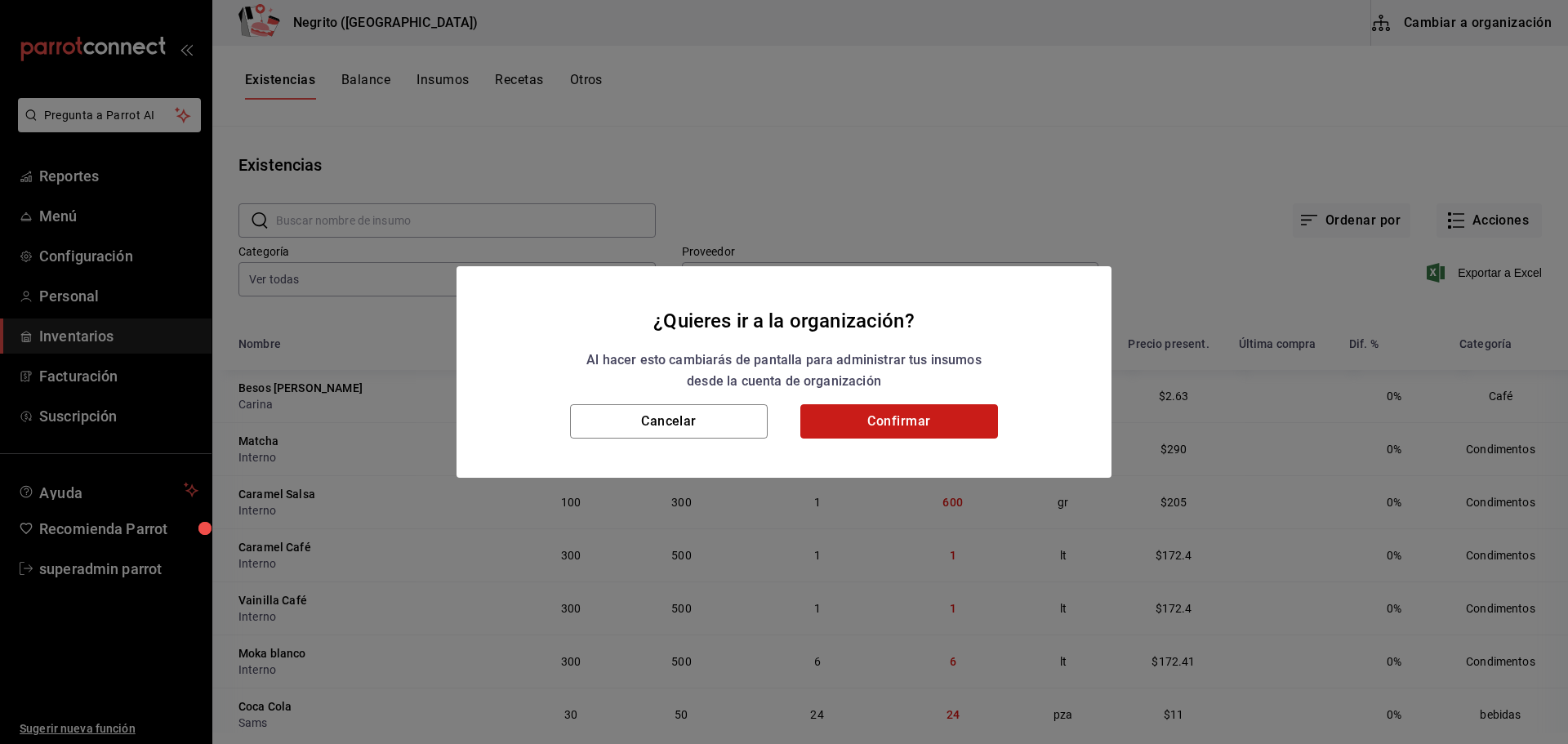
click at [898, 417] on button "Confirmar" at bounding box center [899, 422] width 198 height 34
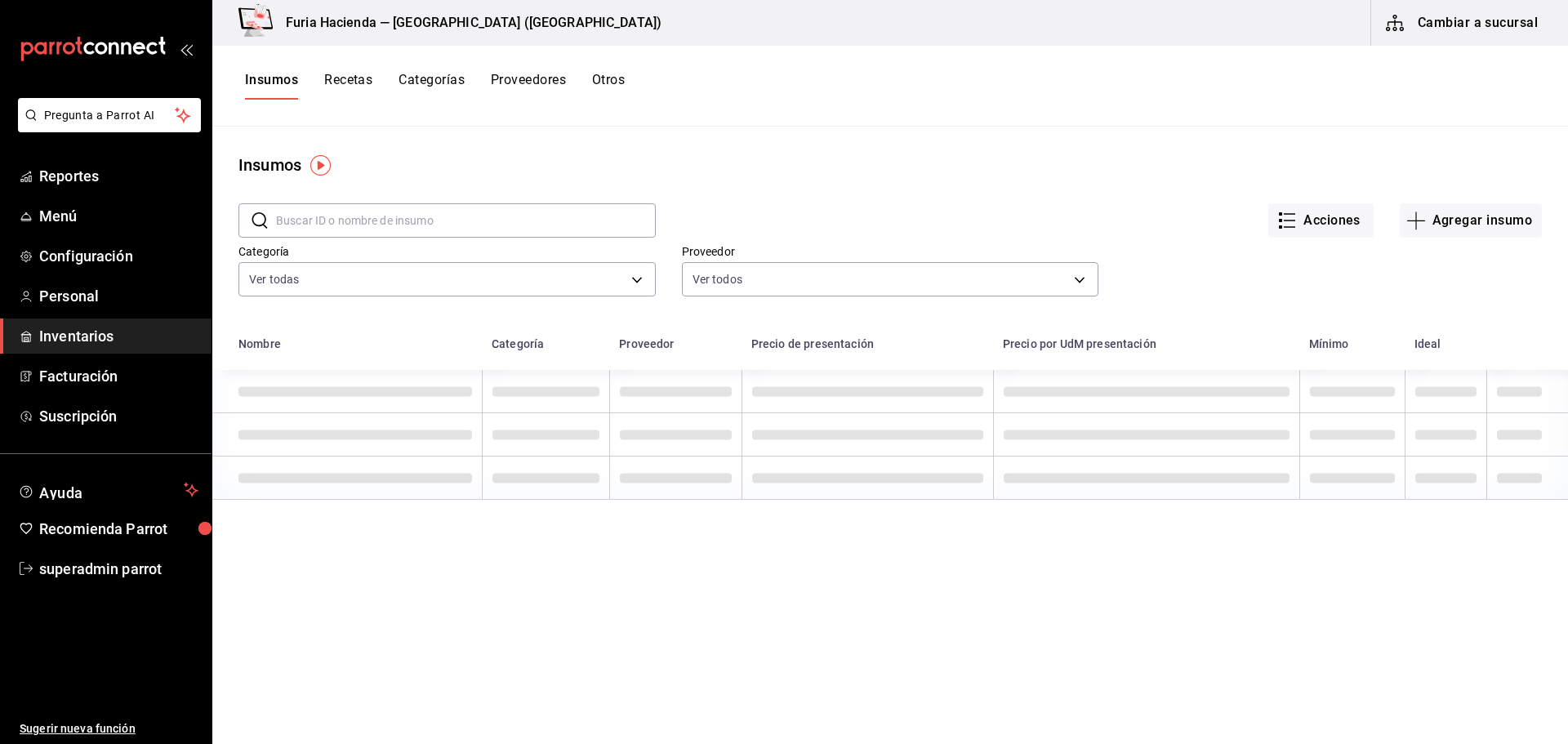
click at [343, 70] on div "Insumos Recetas Categorías Proveedores Otros" at bounding box center [890, 86] width 1356 height 81
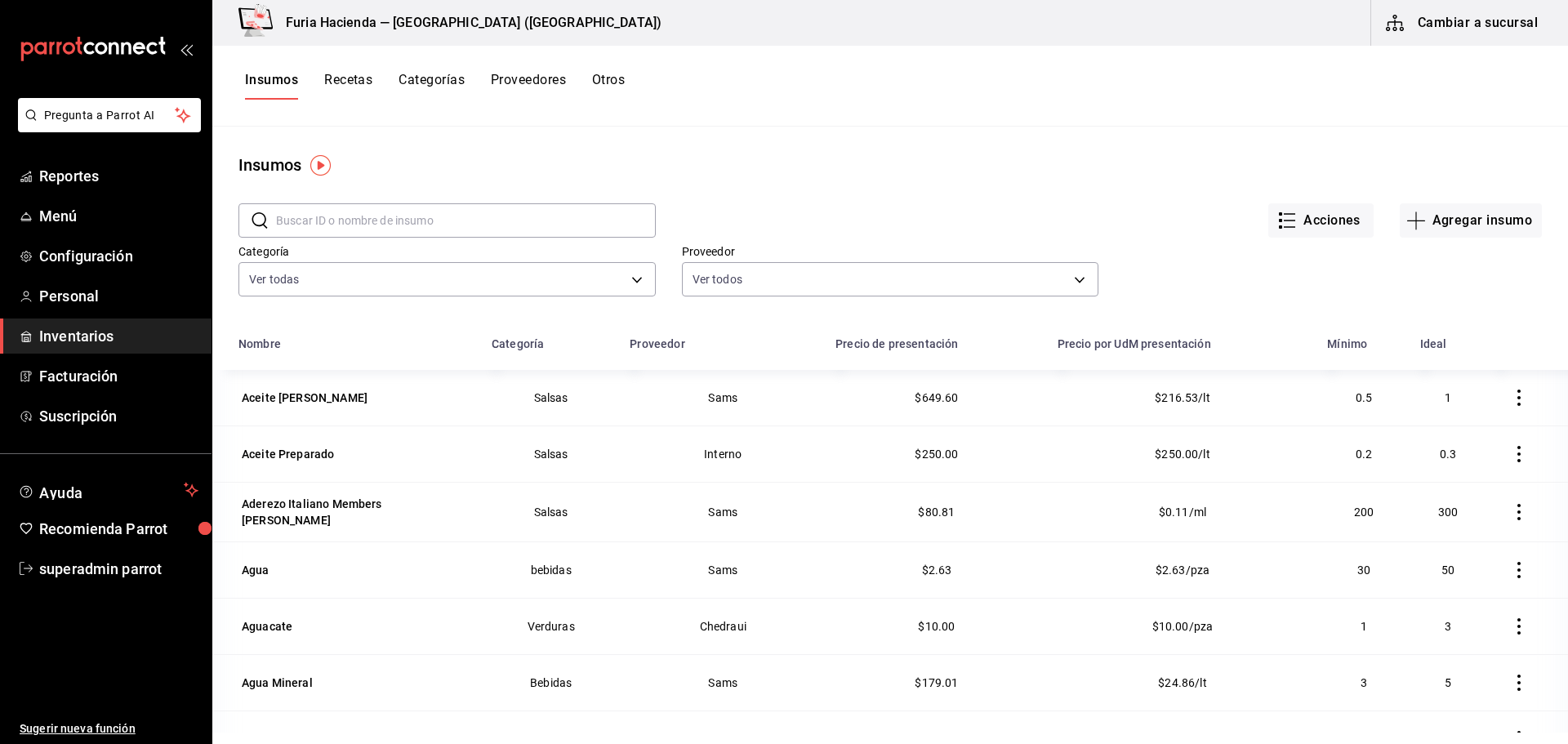
click at [347, 79] on button "Recetas" at bounding box center [348, 85] width 48 height 28
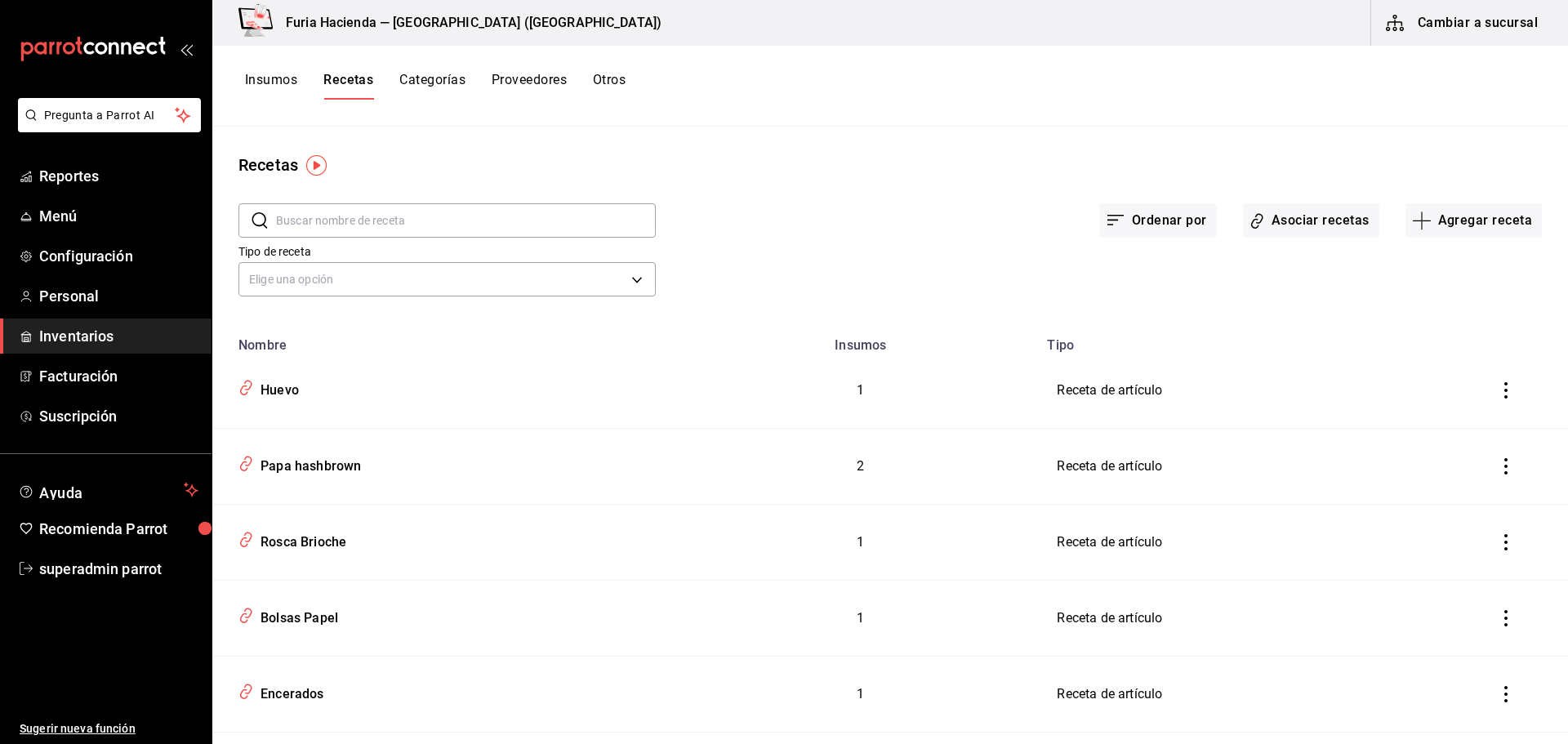
click at [376, 225] on input "text" at bounding box center [466, 220] width 380 height 32
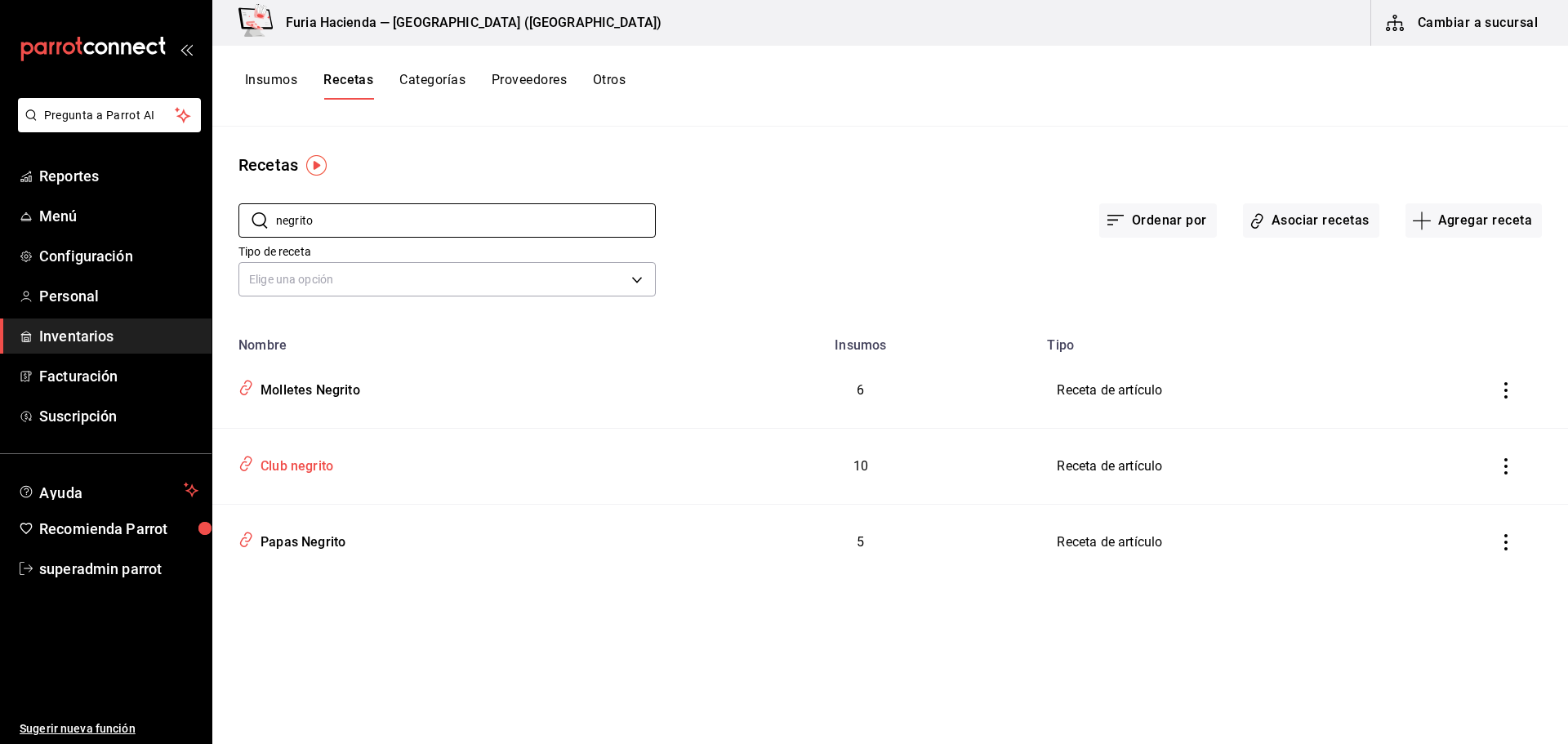
type input "negrito"
click at [297, 467] on div "Club negrito" at bounding box center [294, 464] width 79 height 25
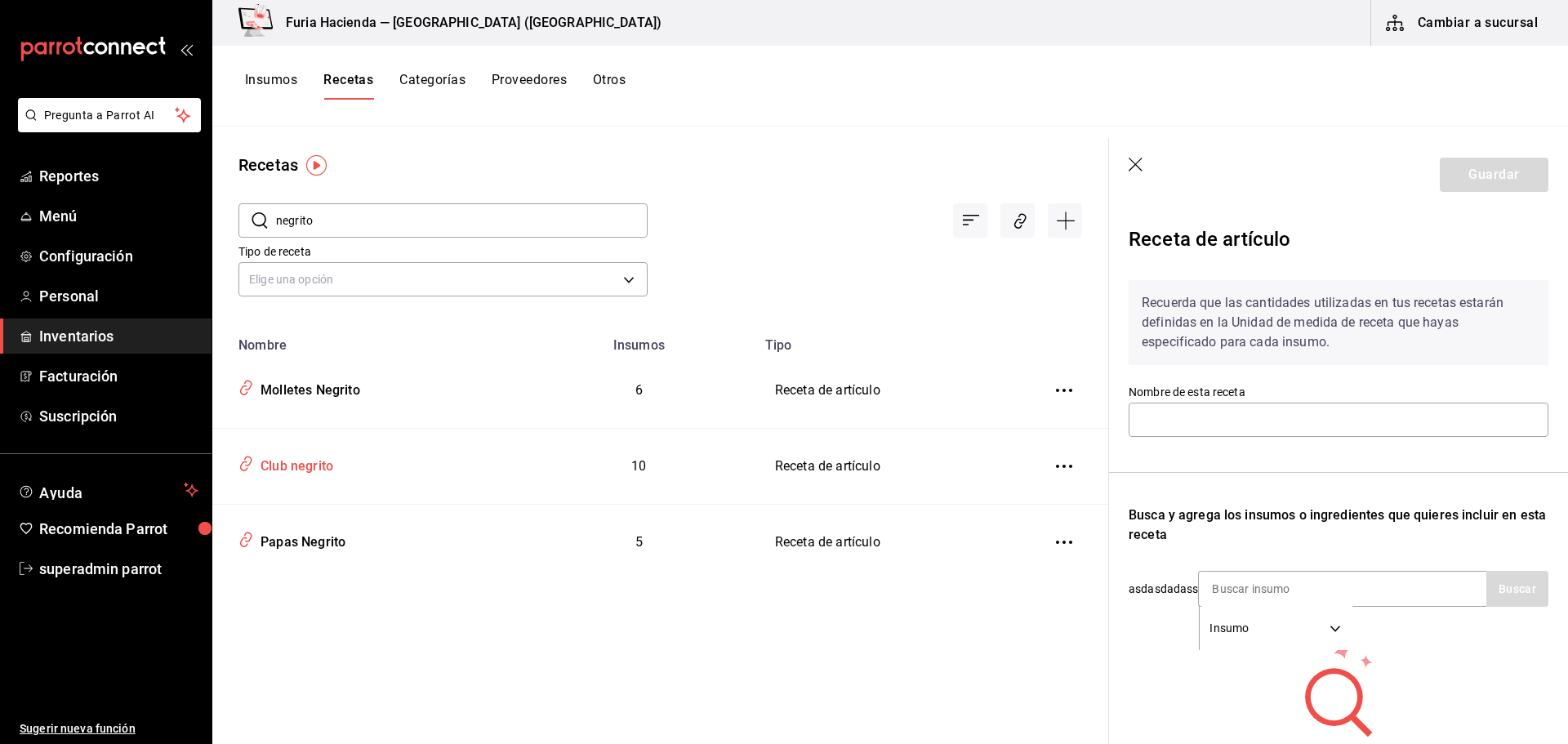
type input "Club negrito"
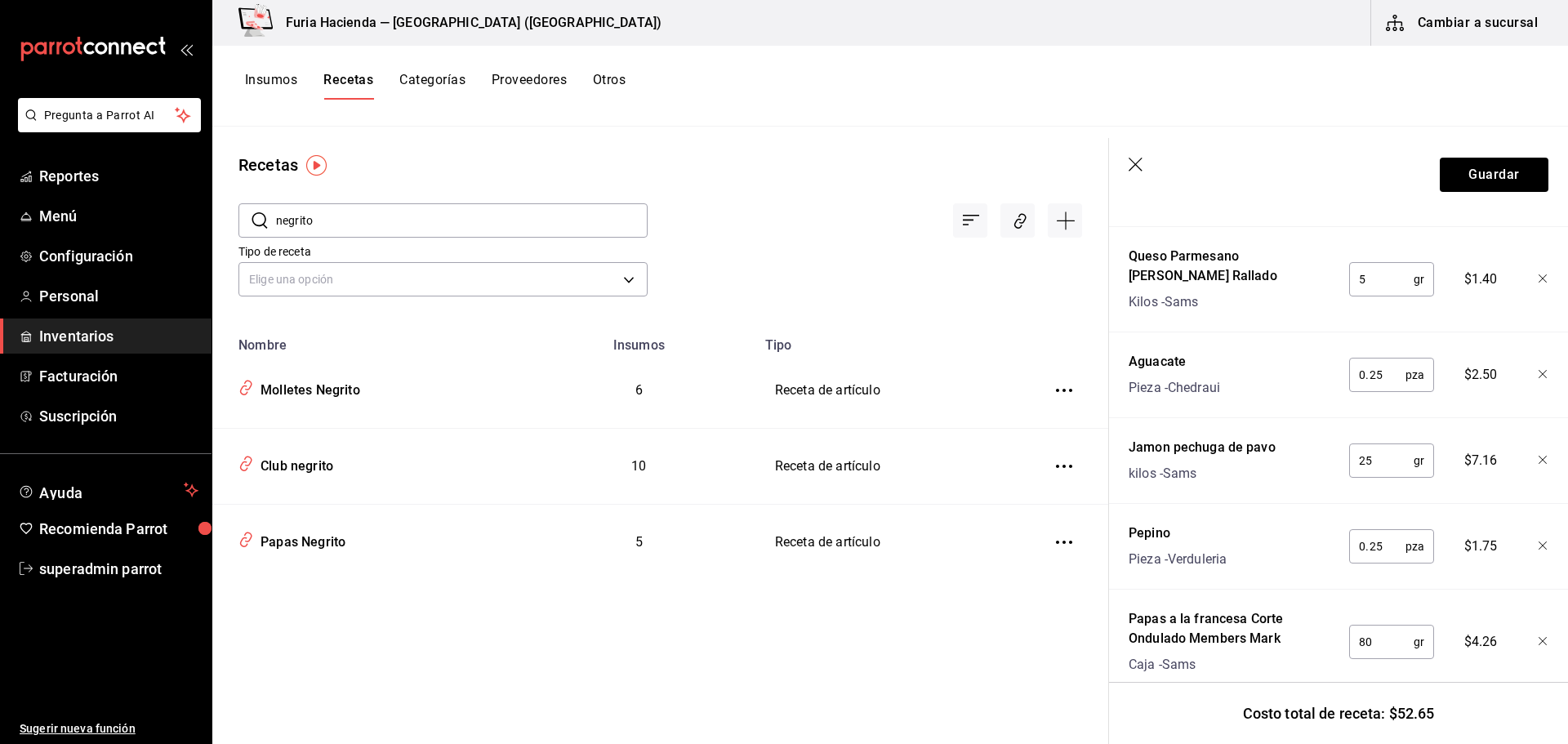
scroll to position [916, 0]
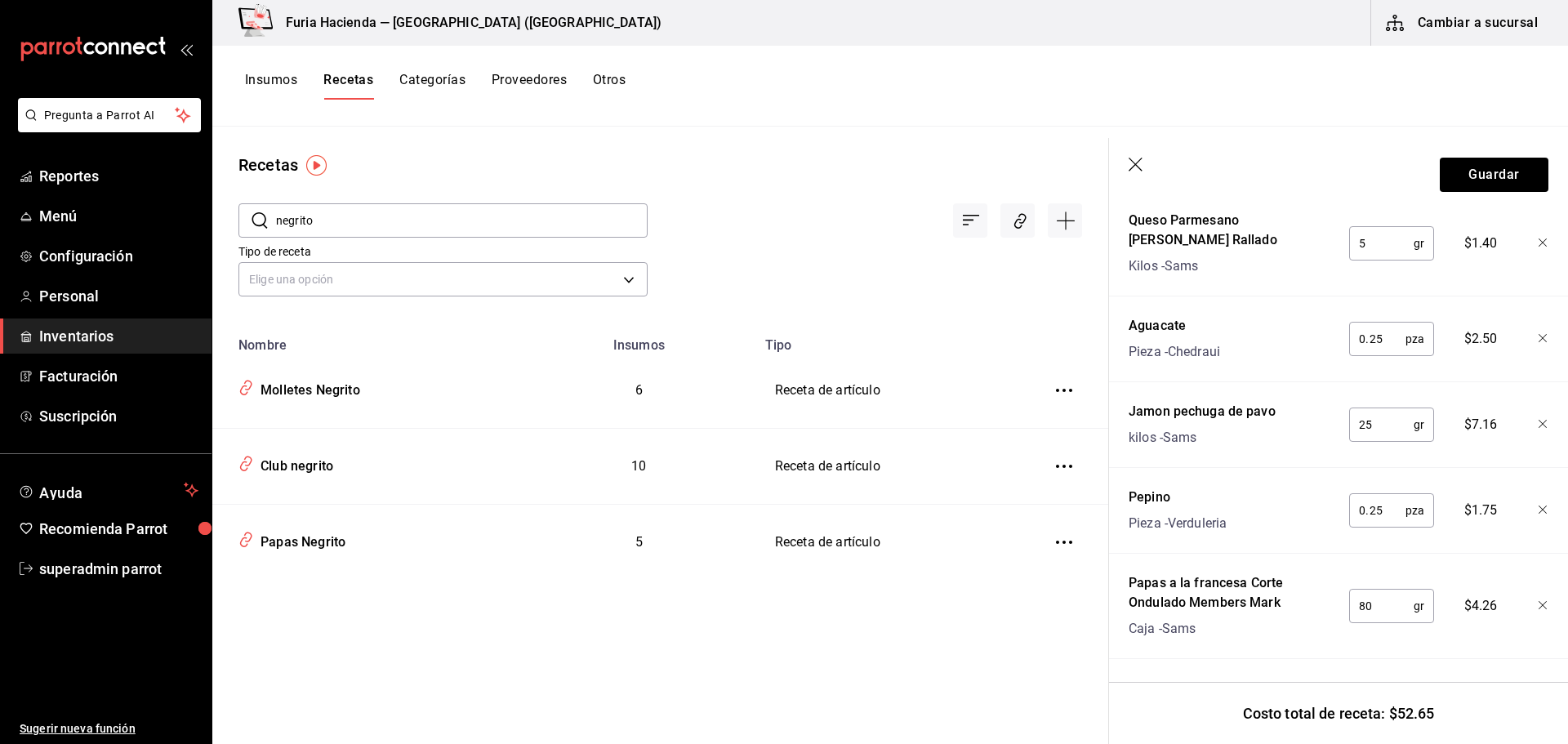
click at [556, 226] on input "negrito" at bounding box center [461, 220] width 372 height 32
type input "toast"
click at [323, 400] on div "Avocado Toast" at bounding box center [367, 387] width 271 height 31
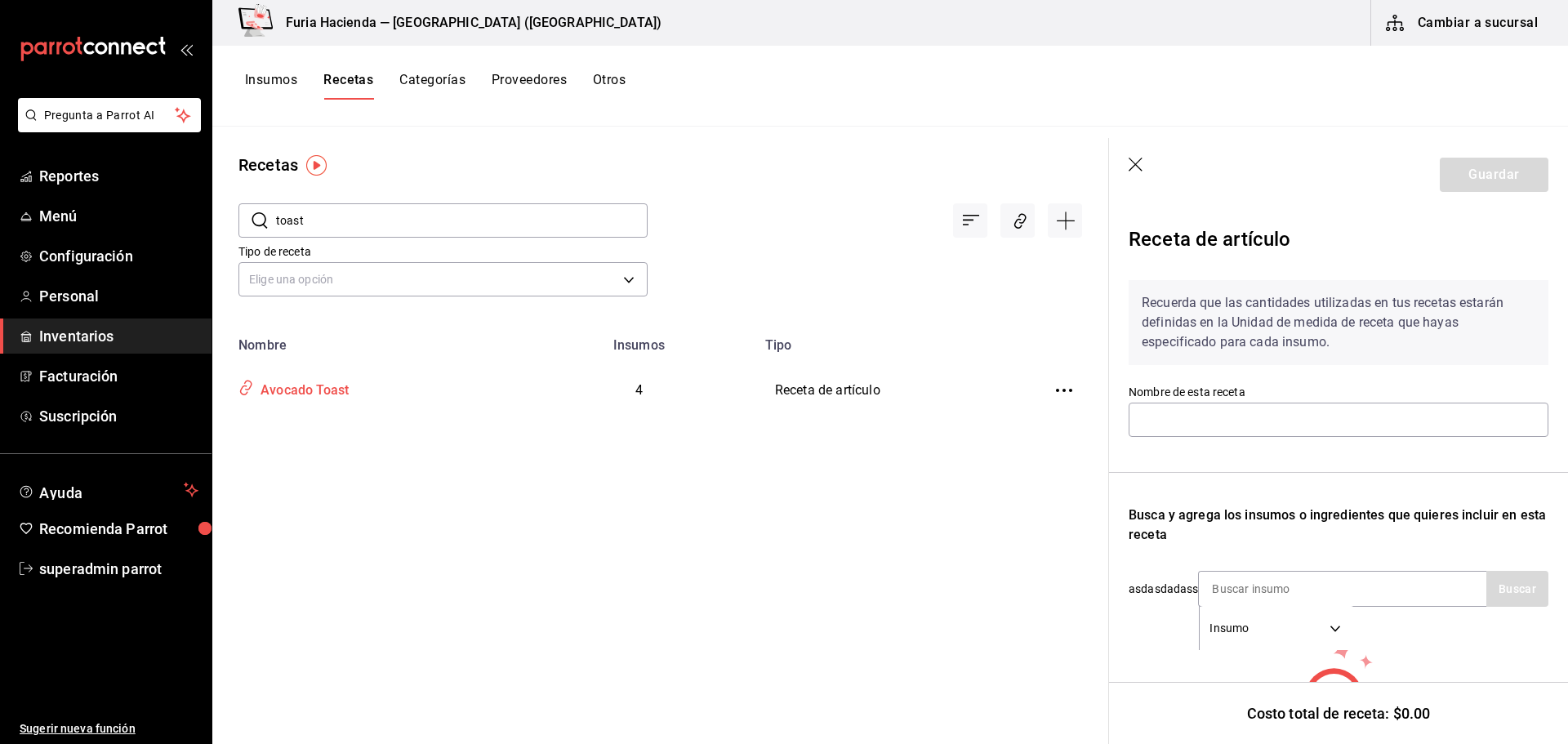
type input "Avocado Toast"
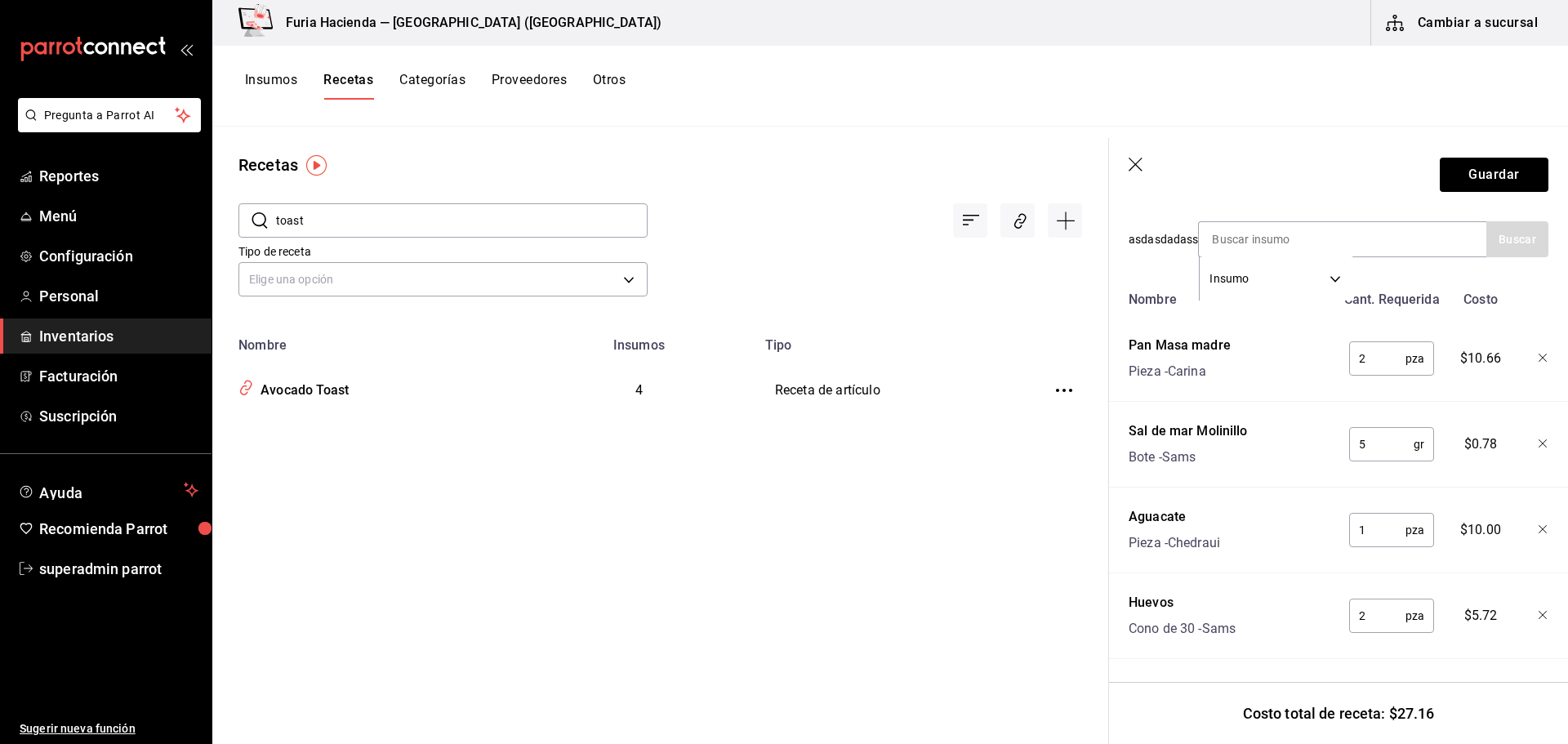
scroll to position [362, 0]
click at [778, 448] on div "Recetas ​ toast ​ Tipo de receta Elige una opción default Nombre Insumos Tipo A…" at bounding box center [660, 429] width 896 height 606
click at [1427, 9] on button "Cambiar a sucursal" at bounding box center [1463, 22] width 184 height 46
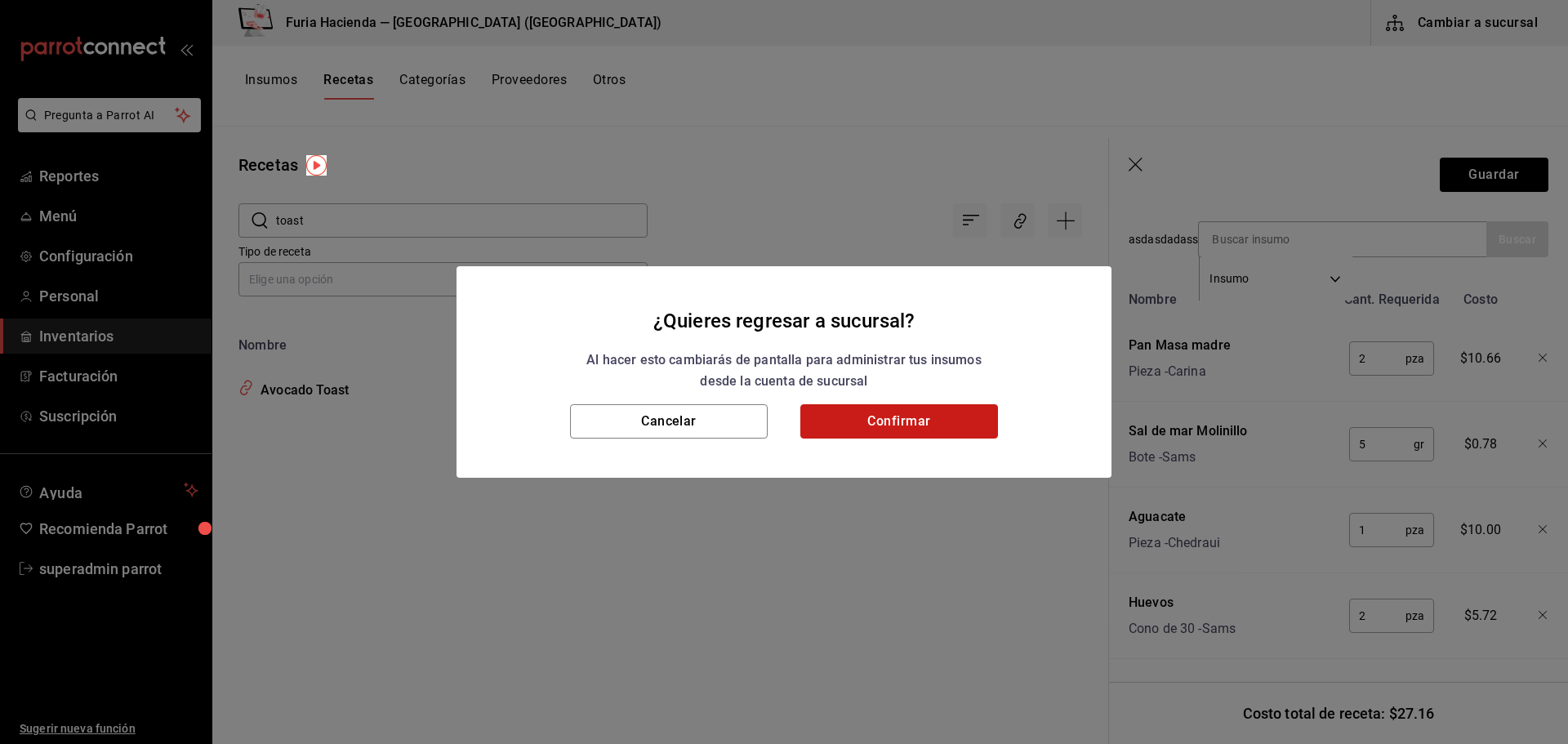
click at [963, 416] on button "Confirmar" at bounding box center [899, 422] width 198 height 34
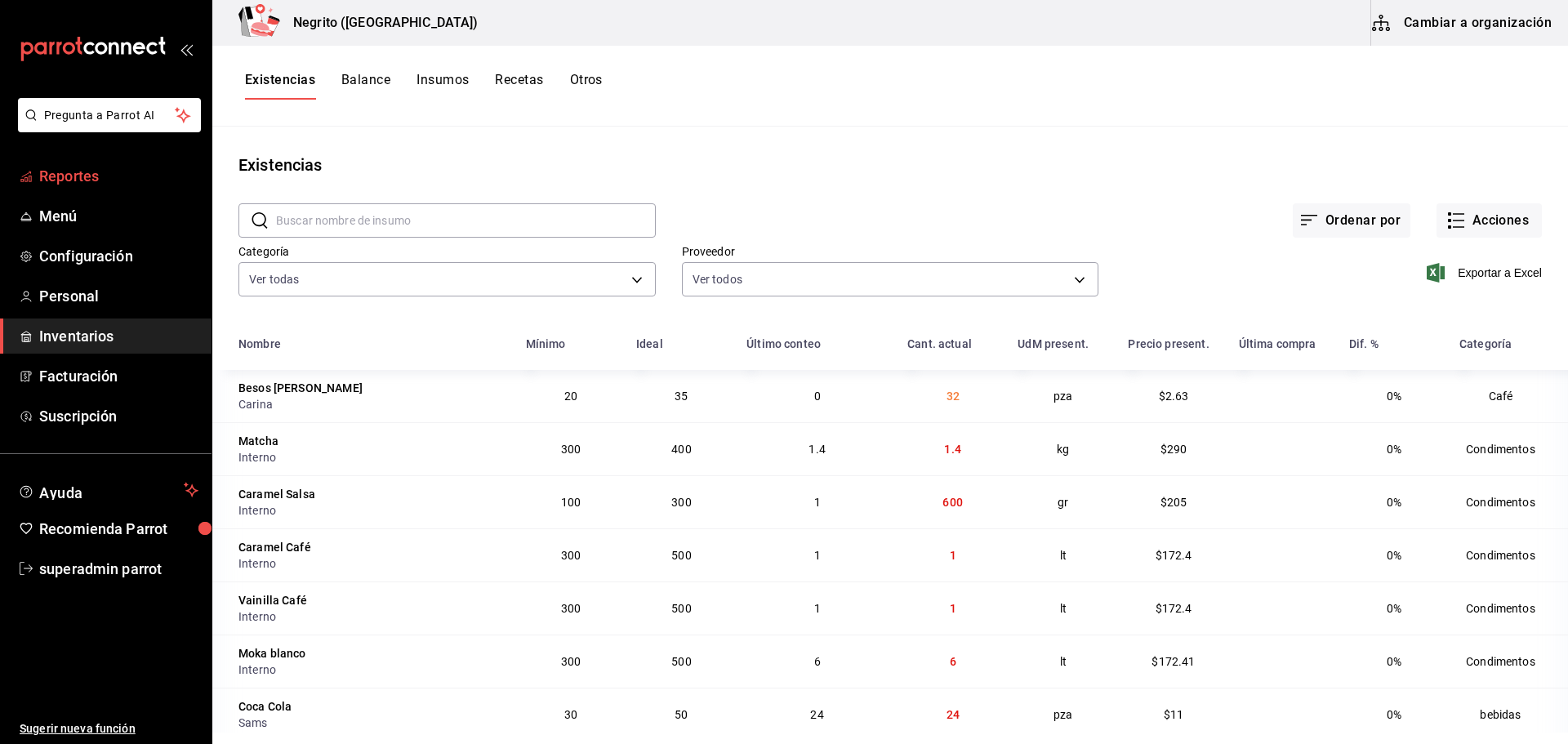
click at [104, 169] on span "Reportes" at bounding box center [119, 175] width 159 height 22
